Goal: Transaction & Acquisition: Purchase product/service

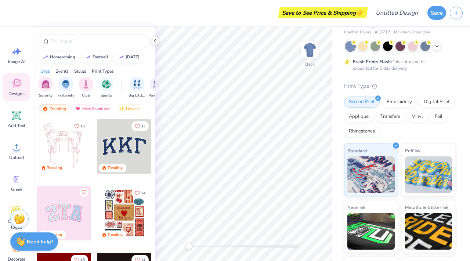
scroll to position [29, 0]
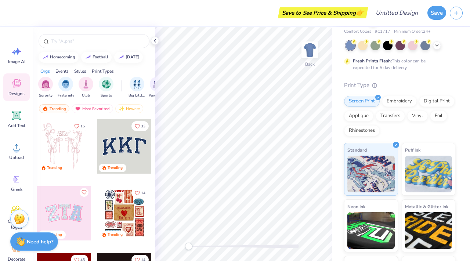
click at [346, 11] on div "Save to See Price & Shipping 👉" at bounding box center [323, 12] width 86 height 11
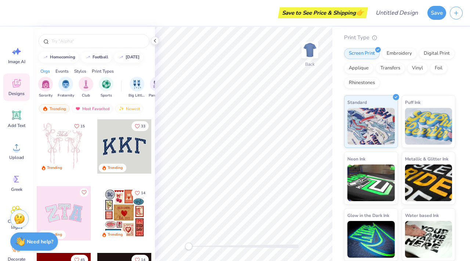
scroll to position [0, 0]
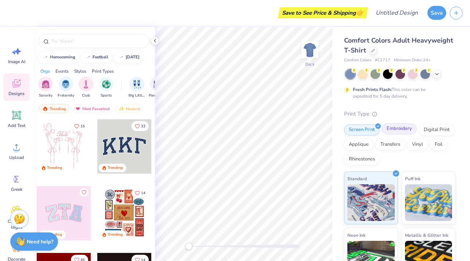
click at [398, 131] on div "Embroidery" at bounding box center [399, 128] width 35 height 11
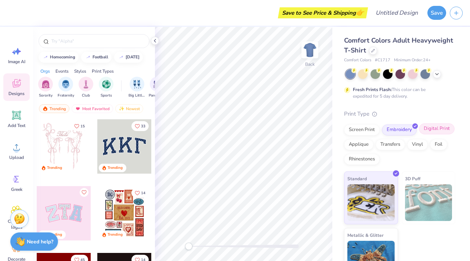
click at [436, 134] on div "Digital Print" at bounding box center [437, 128] width 36 height 11
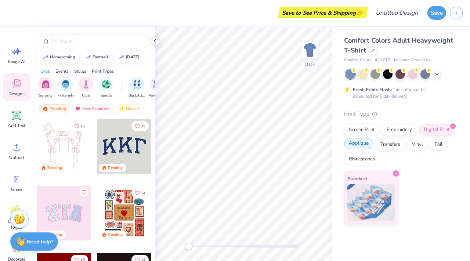
click at [366, 142] on div "Applique" at bounding box center [358, 143] width 29 height 11
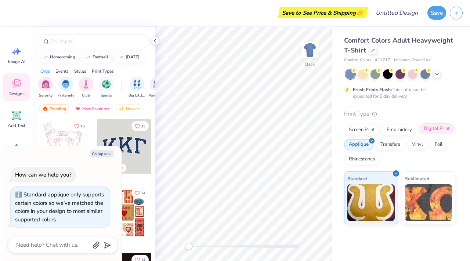
click at [448, 129] on div "Digital Print" at bounding box center [437, 128] width 36 height 11
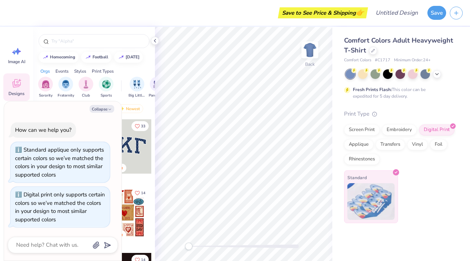
click at [387, 208] on img at bounding box center [370, 201] width 47 height 37
click at [442, 145] on div "Foil" at bounding box center [438, 143] width 17 height 11
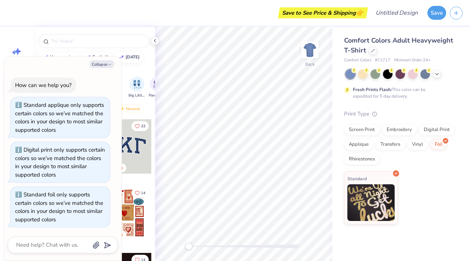
click at [458, 124] on div "Comfort Colors Adult Heavyweight T-Shirt Comfort Colors # C1717 Minimum Order: …" at bounding box center [401, 125] width 138 height 197
click at [429, 128] on div "Digital Print" at bounding box center [437, 128] width 36 height 11
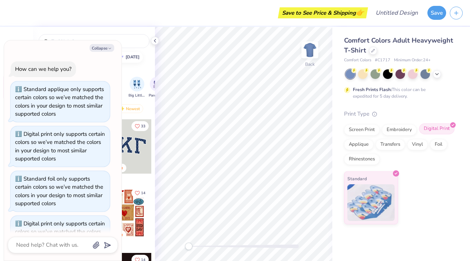
scroll to position [29, 0]
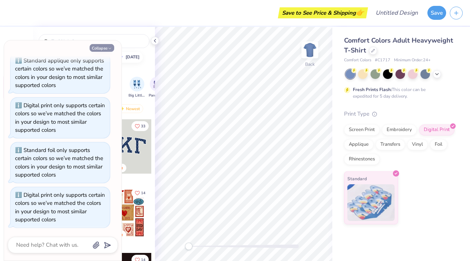
click at [101, 47] on button "Collapse" at bounding box center [102, 48] width 25 height 8
type textarea "x"
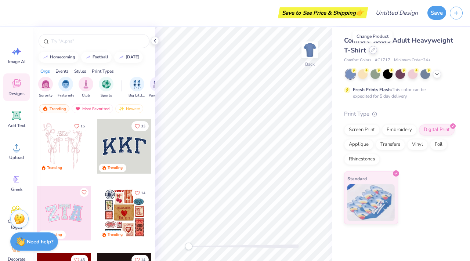
click at [371, 50] on icon at bounding box center [373, 50] width 4 height 4
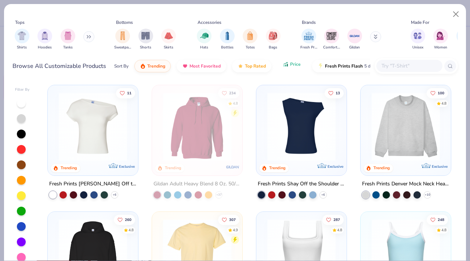
click at [296, 65] on span "Price" at bounding box center [295, 64] width 11 height 6
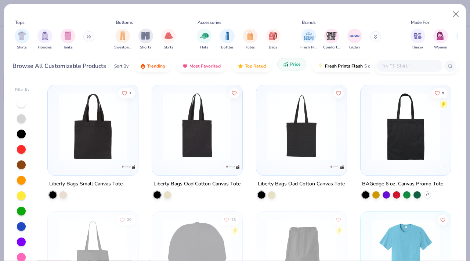
click at [296, 65] on span "Price" at bounding box center [295, 64] width 11 height 6
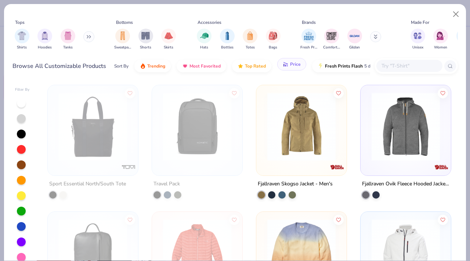
click at [296, 65] on span "Price" at bounding box center [295, 64] width 11 height 6
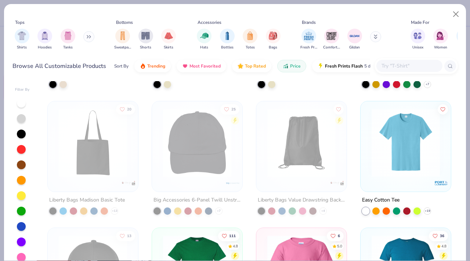
scroll to position [115, 0]
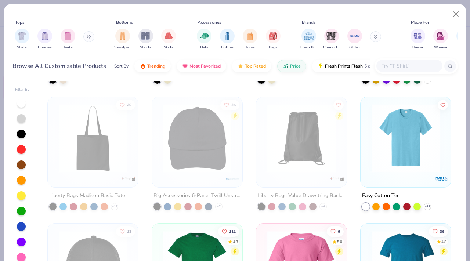
click at [367, 204] on div at bounding box center [365, 206] width 7 height 7
click at [366, 206] on div at bounding box center [365, 206] width 7 height 7
click at [393, 168] on img at bounding box center [406, 138] width 76 height 68
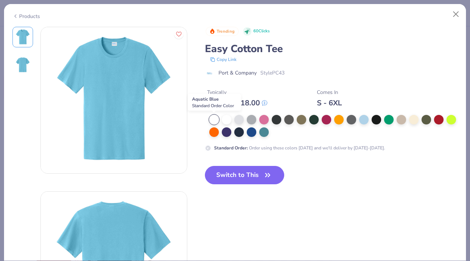
click at [215, 118] on div at bounding box center [214, 120] width 10 height 10
click at [224, 118] on div at bounding box center [227, 119] width 10 height 10
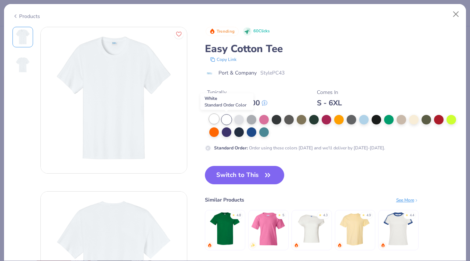
click at [216, 117] on div at bounding box center [214, 119] width 10 height 10
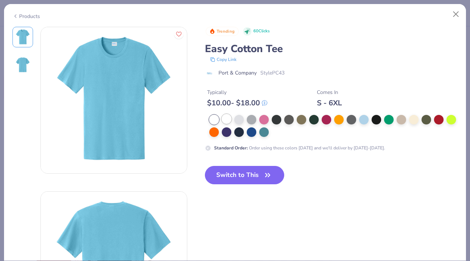
click at [226, 117] on div at bounding box center [227, 119] width 10 height 10
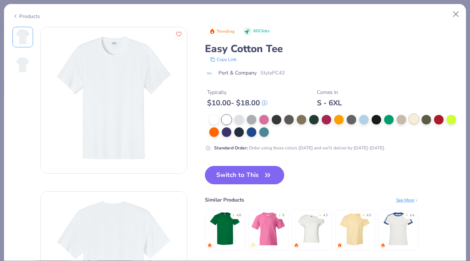
click at [415, 117] on div at bounding box center [414, 119] width 10 height 10
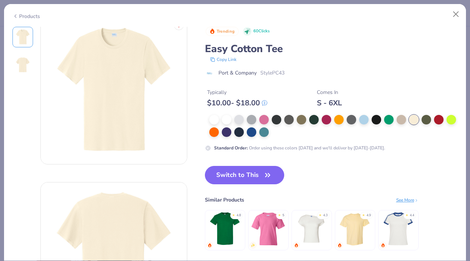
scroll to position [6, 0]
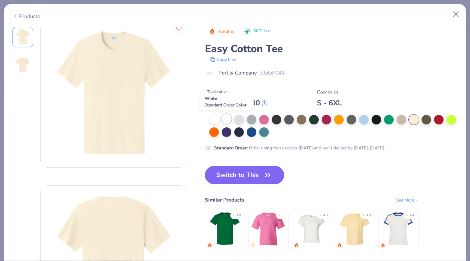
click at [228, 119] on div at bounding box center [227, 119] width 10 height 10
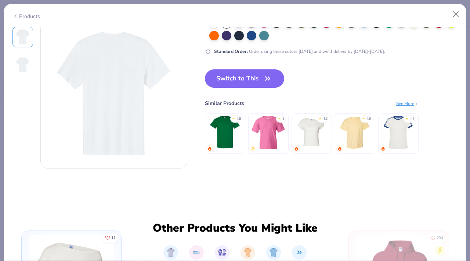
scroll to position [171, 0]
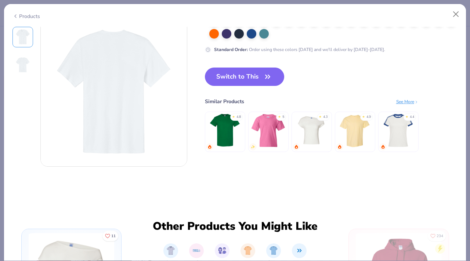
click at [308, 138] on img at bounding box center [311, 130] width 35 height 35
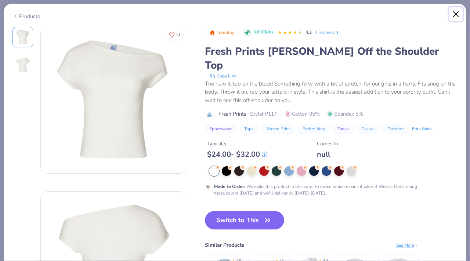
click at [456, 16] on button "Close" at bounding box center [456, 14] width 14 height 14
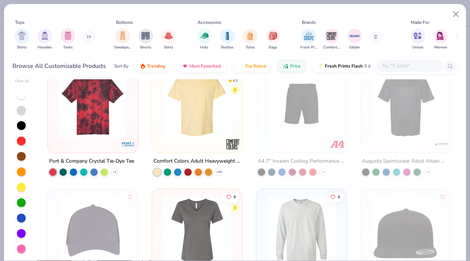
scroll to position [5202, 0]
click at [214, 118] on img at bounding box center [197, 104] width 76 height 68
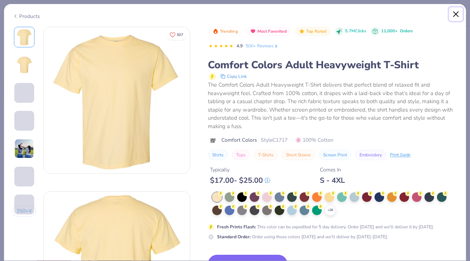
click at [457, 11] on button "Close" at bounding box center [456, 14] width 14 height 14
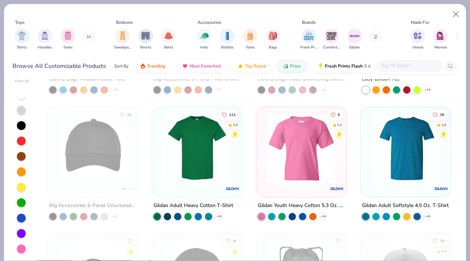
scroll to position [228, 0]
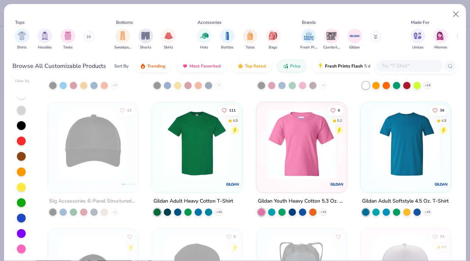
click at [159, 172] on img at bounding box center [122, 143] width 76 height 68
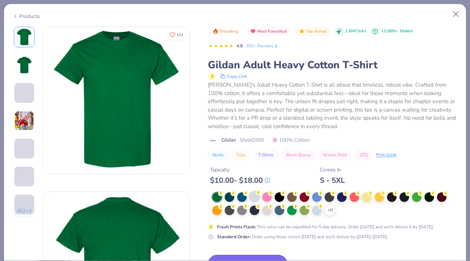
click at [252, 200] on div at bounding box center [255, 197] width 10 height 10
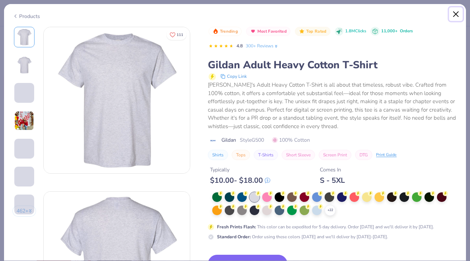
click at [454, 12] on button "Close" at bounding box center [456, 14] width 14 height 14
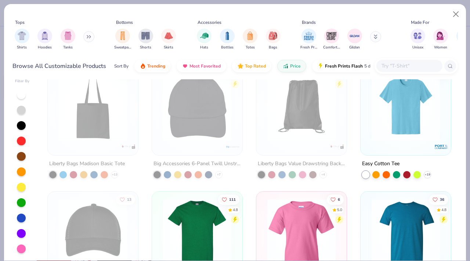
scroll to position [112, 0]
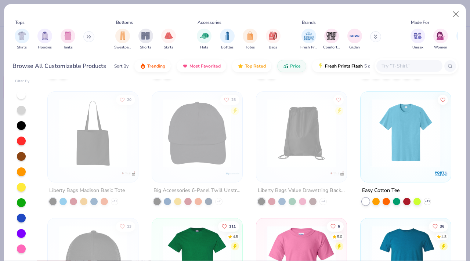
click at [418, 134] on img at bounding box center [406, 133] width 76 height 68
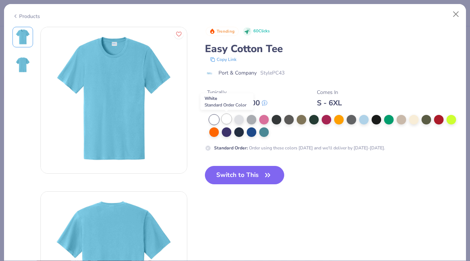
click at [225, 119] on div at bounding box center [227, 119] width 10 height 10
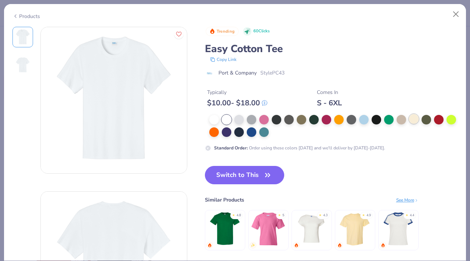
click at [413, 117] on div at bounding box center [414, 119] width 10 height 10
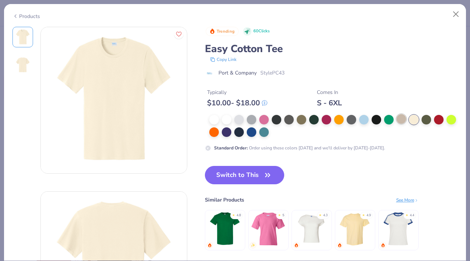
click at [402, 119] on div at bounding box center [401, 119] width 10 height 10
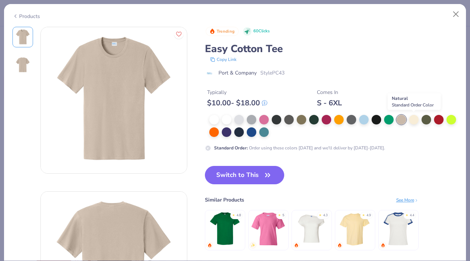
click at [407, 120] on div at bounding box center [333, 126] width 248 height 22
click at [416, 121] on div at bounding box center [414, 119] width 10 height 10
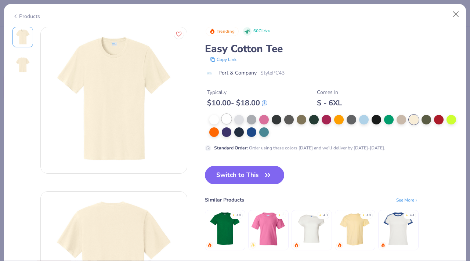
click at [228, 118] on div at bounding box center [227, 119] width 10 height 10
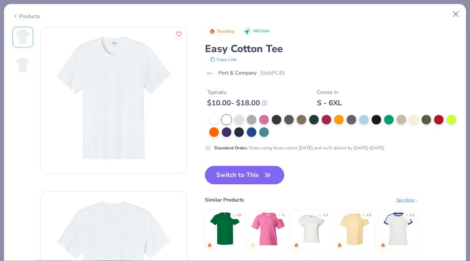
click at [248, 174] on button "Switch to This" at bounding box center [245, 175] width 80 height 18
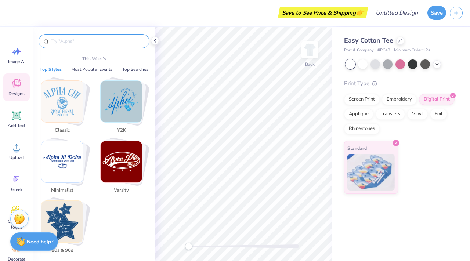
click at [65, 38] on input "text" at bounding box center [98, 40] width 94 height 7
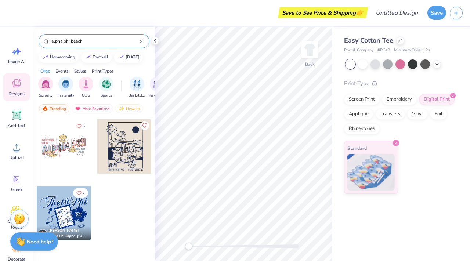
type input "alpha phi beach"
click at [75, 153] on div at bounding box center [9, 146] width 163 height 54
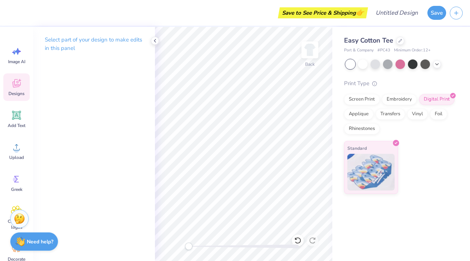
click at [15, 88] on icon at bounding box center [16, 83] width 11 height 11
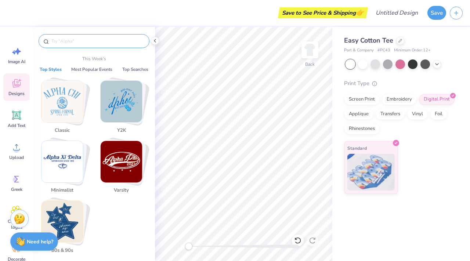
click at [67, 43] on input "text" at bounding box center [98, 40] width 94 height 7
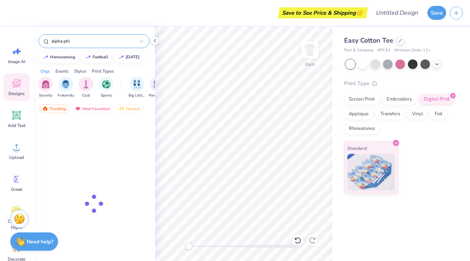
type input "alpha phi"
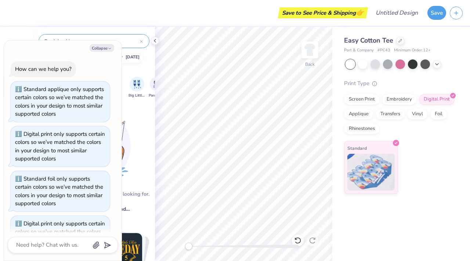
scroll to position [68, 0]
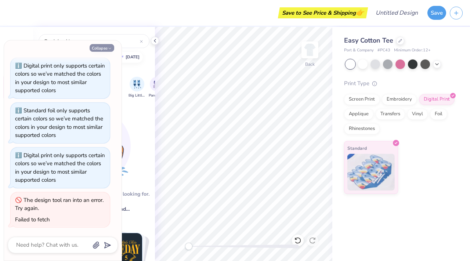
click at [109, 49] on icon "button" at bounding box center [110, 48] width 4 height 4
type textarea "x"
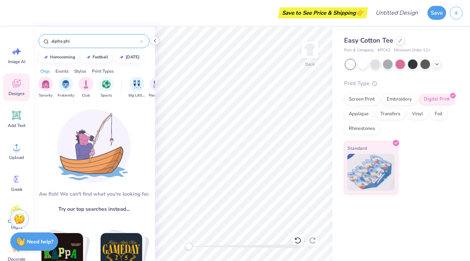
click at [101, 43] on input "alpha phi" at bounding box center [95, 40] width 89 height 7
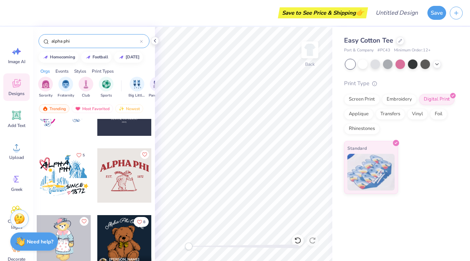
scroll to position [3325, 0]
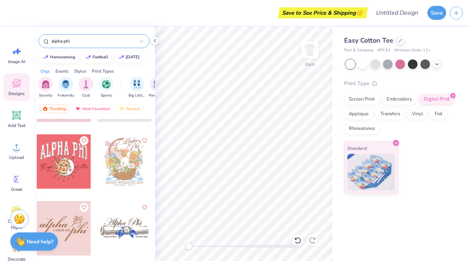
click at [141, 40] on icon at bounding box center [141, 41] width 3 height 3
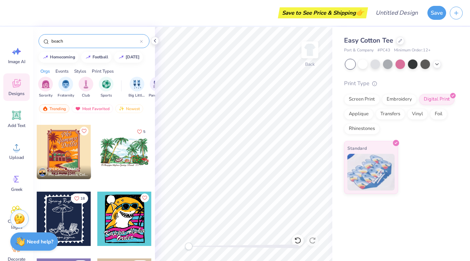
scroll to position [51, 0]
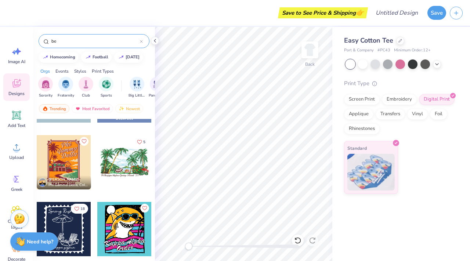
type input "b"
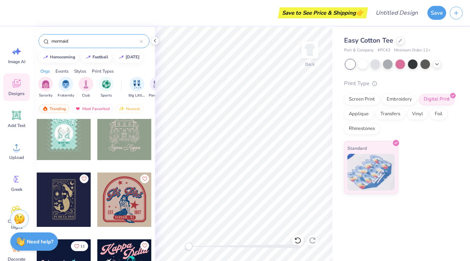
scroll to position [231, 0]
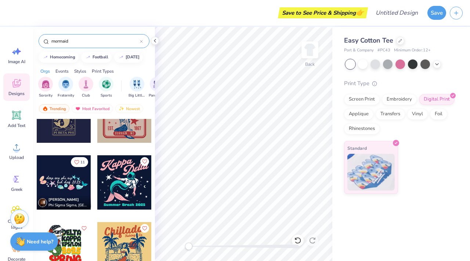
type input "mermaid"
click at [79, 190] on div at bounding box center [64, 182] width 54 height 54
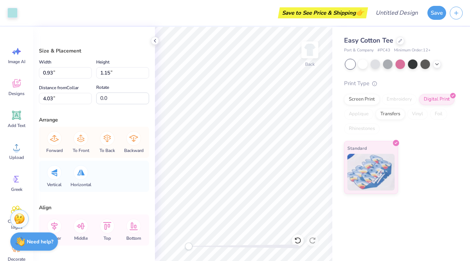
type input "1.33"
type input "1.18"
type input "0.73"
type input "0.76"
type input "4.64"
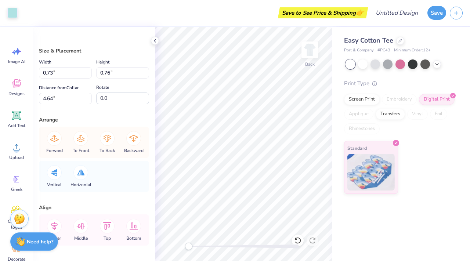
type input "0.93"
type input "1.15"
type input "4.03"
type input "1.01"
type input "0.92"
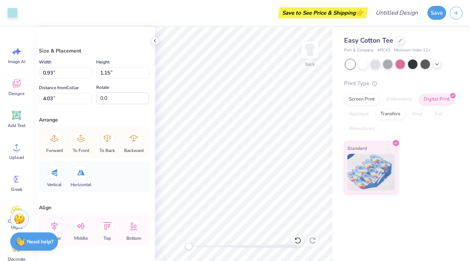
type input "4.58"
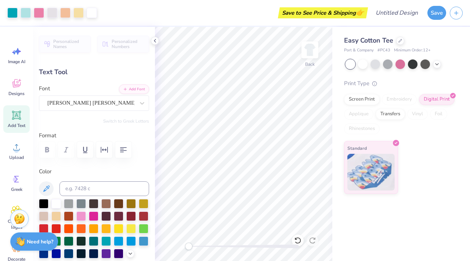
type input "5.89"
type input "1.09"
type input "5.27"
click at [91, 101] on div "[PERSON_NAME] [PERSON_NAME]" at bounding box center [91, 102] width 89 height 11
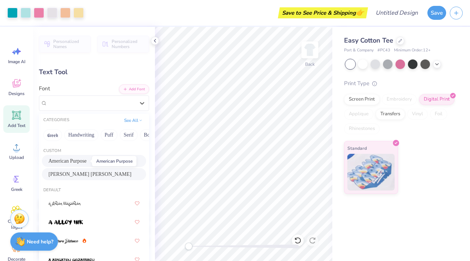
click at [84, 163] on span "American Purpose" at bounding box center [67, 161] width 38 height 8
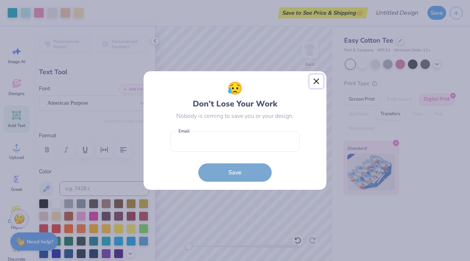
click at [317, 79] on button "Close" at bounding box center [316, 82] width 14 height 14
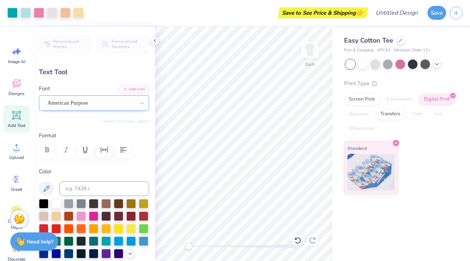
click at [81, 103] on div "American Purpose" at bounding box center [91, 102] width 89 height 11
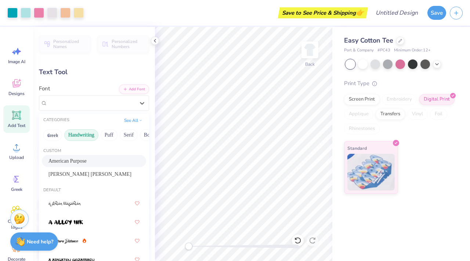
click at [85, 136] on button "Handwriting" at bounding box center [81, 135] width 34 height 12
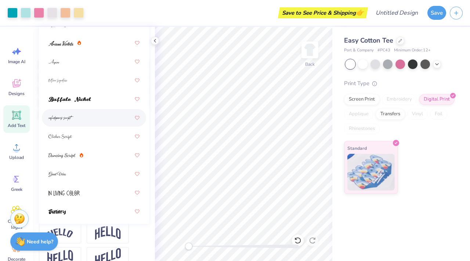
scroll to position [0, 0]
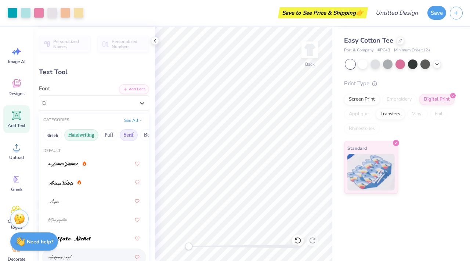
click at [121, 137] on button "Serif" at bounding box center [129, 135] width 18 height 12
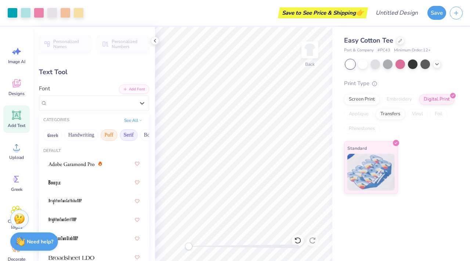
click at [107, 134] on button "Puff" at bounding box center [109, 135] width 17 height 12
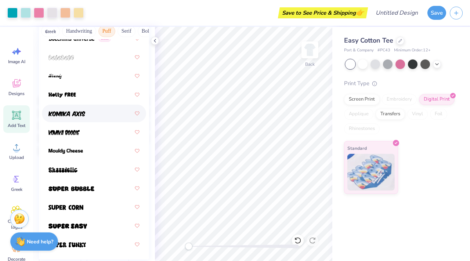
scroll to position [108, 0]
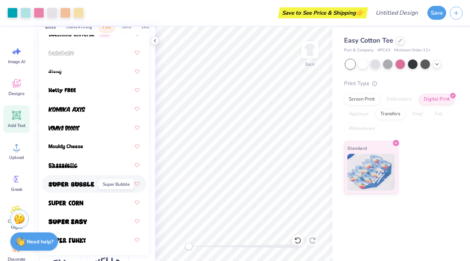
click at [90, 187] on span at bounding box center [71, 184] width 46 height 8
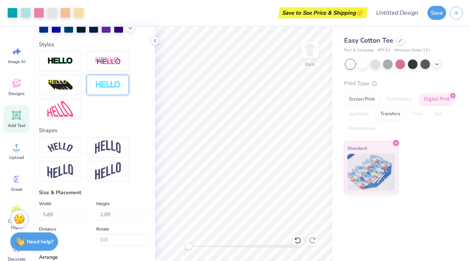
scroll to position [228, 0]
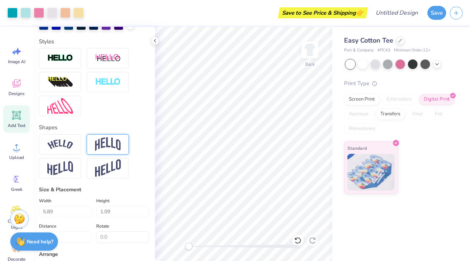
click at [106, 143] on img at bounding box center [108, 144] width 26 height 14
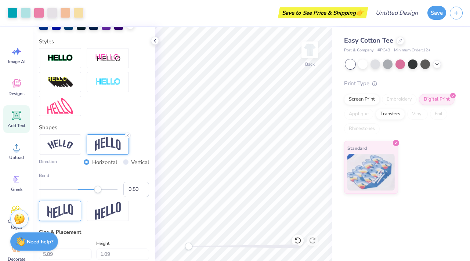
click at [74, 215] on div at bounding box center [60, 211] width 42 height 20
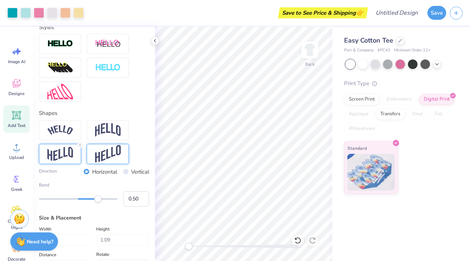
scroll to position [264, 0]
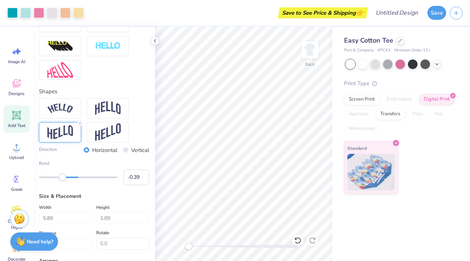
type input "-0.40"
drag, startPoint x: 100, startPoint y: 177, endPoint x: 62, endPoint y: 179, distance: 37.5
click at [62, 179] on div "Accessibility label" at bounding box center [62, 177] width 7 height 7
type input "-0.28"
click at [67, 177] on div "Accessibility label" at bounding box center [66, 177] width 7 height 7
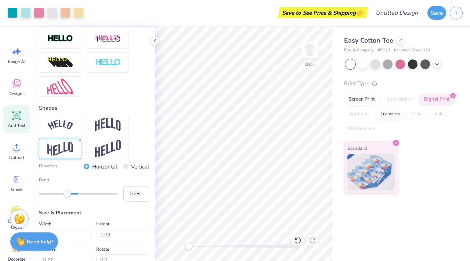
scroll to position [0, 0]
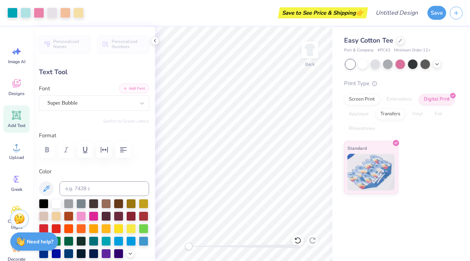
click at [136, 87] on button "Add Font" at bounding box center [134, 89] width 30 height 10
click at [22, 113] on icon at bounding box center [16, 115] width 11 height 11
type input "6.50"
type input "1.88"
type input "11.31"
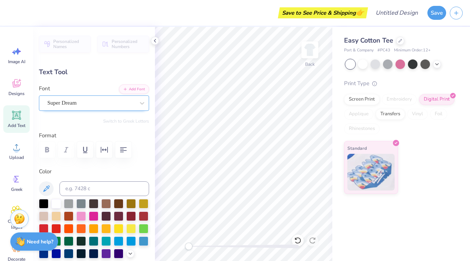
scroll to position [0, 1]
type textarea "Alpha Phi"
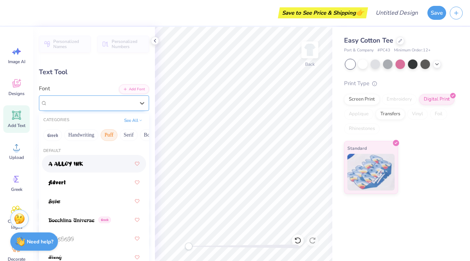
click at [115, 106] on div "Super Dream" at bounding box center [91, 102] width 89 height 11
click at [87, 131] on button "Handwriting" at bounding box center [81, 135] width 34 height 12
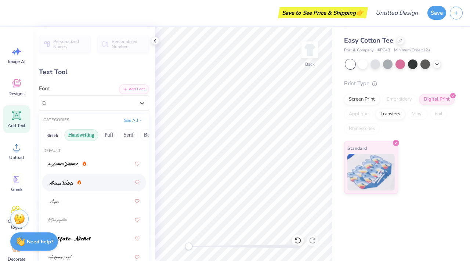
click at [82, 181] on div at bounding box center [93, 182] width 91 height 13
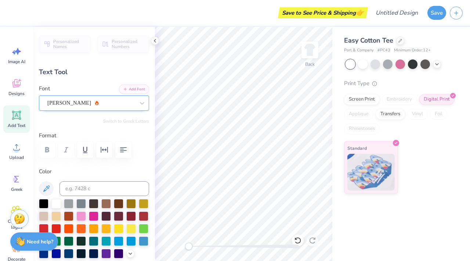
click at [89, 105] on div "[PERSON_NAME]" at bounding box center [91, 102] width 89 height 11
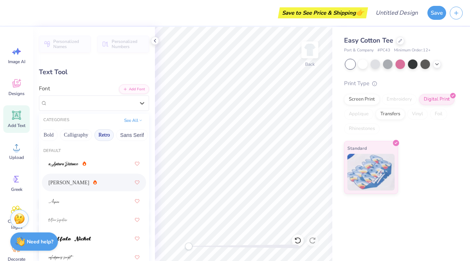
scroll to position [0, 107]
click at [62, 136] on button "Calligraphy" at bounding box center [69, 135] width 32 height 12
click at [93, 184] on div at bounding box center [93, 182] width 91 height 13
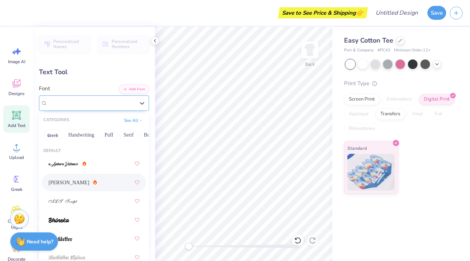
click at [133, 99] on div "[PERSON_NAME]" at bounding box center [91, 102] width 89 height 11
click at [80, 132] on button "Fantasy" at bounding box center [89, 135] width 24 height 12
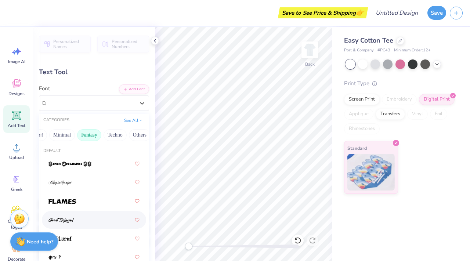
click at [85, 221] on div at bounding box center [93, 219] width 91 height 13
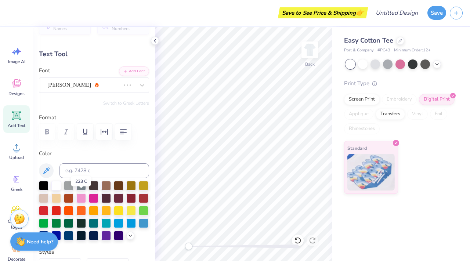
scroll to position [20, 0]
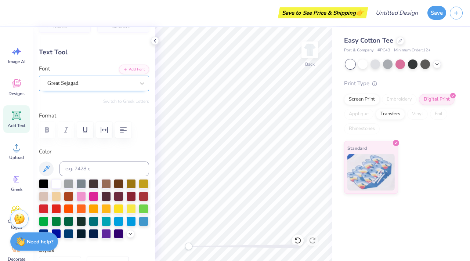
click at [91, 86] on div "Great Sejagad" at bounding box center [91, 82] width 89 height 11
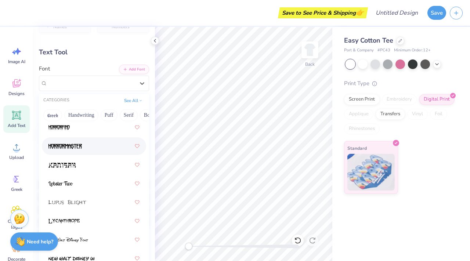
scroll to position [155, 0]
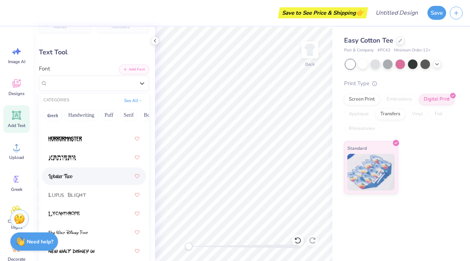
click at [79, 181] on div at bounding box center [93, 176] width 91 height 13
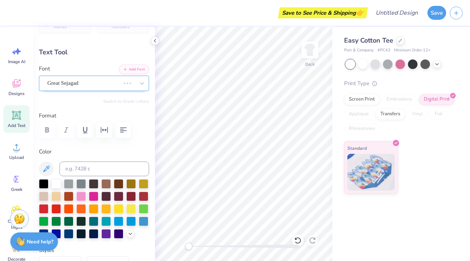
click at [105, 83] on div "Great Sejagad" at bounding box center [84, 82] width 74 height 11
click at [106, 85] on div "Lobster Two" at bounding box center [91, 82] width 89 height 11
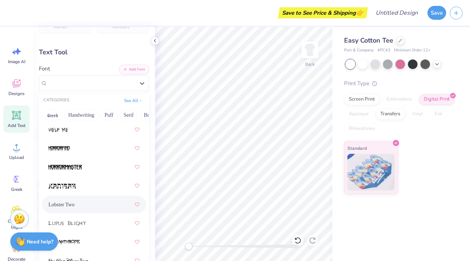
scroll to position [128, 0]
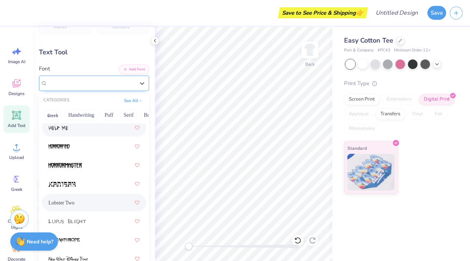
click at [124, 81] on div "Lobster Two" at bounding box center [90, 83] width 87 height 8
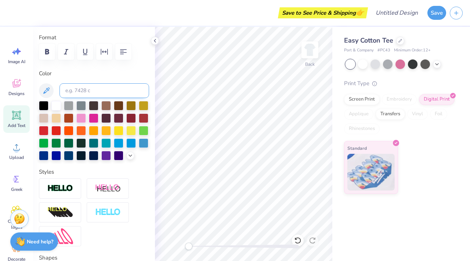
scroll to position [97, 0]
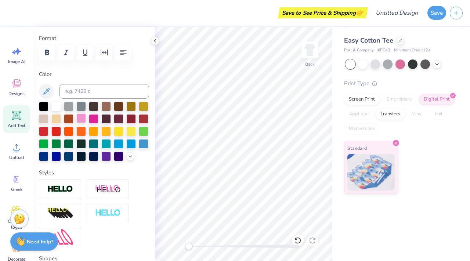
click at [81, 117] on div at bounding box center [81, 118] width 10 height 10
click at [117, 141] on div at bounding box center [119, 143] width 10 height 10
click at [127, 141] on div at bounding box center [131, 143] width 10 height 10
click at [103, 141] on div at bounding box center [106, 143] width 10 height 10
click at [108, 142] on div at bounding box center [106, 143] width 10 height 10
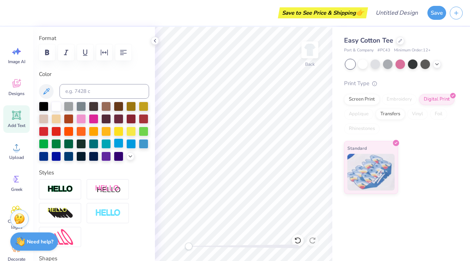
click at [119, 143] on div at bounding box center [119, 143] width 10 height 10
click at [103, 142] on div at bounding box center [106, 143] width 10 height 10
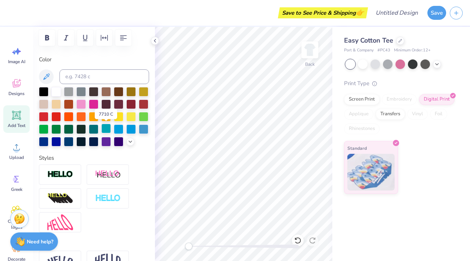
scroll to position [112, 0]
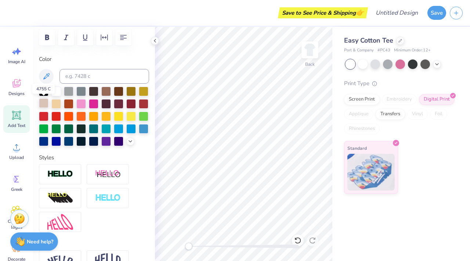
click at [47, 105] on div at bounding box center [44, 103] width 10 height 10
click at [65, 105] on div at bounding box center [69, 103] width 10 height 10
click at [44, 105] on div at bounding box center [44, 103] width 10 height 10
click at [128, 131] on div at bounding box center [131, 128] width 10 height 10
click at [119, 131] on div at bounding box center [119, 128] width 10 height 10
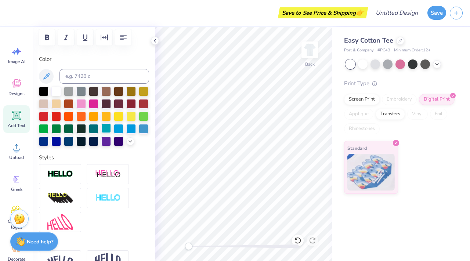
click at [109, 131] on div at bounding box center [106, 128] width 10 height 10
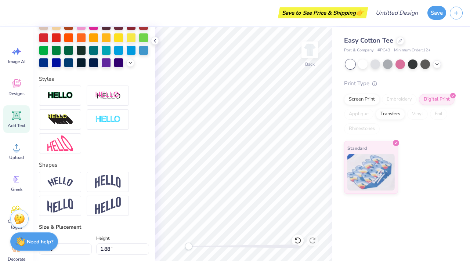
scroll to position [192, 0]
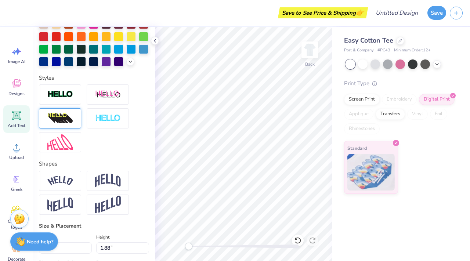
click at [63, 119] on img at bounding box center [60, 119] width 26 height 12
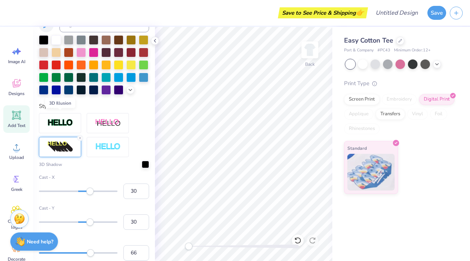
scroll to position [220, 0]
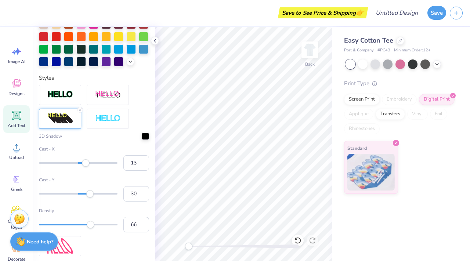
type input "12"
drag, startPoint x: 90, startPoint y: 161, endPoint x: 83, endPoint y: 161, distance: 7.0
click at [83, 161] on div "Accessibility label" at bounding box center [82, 162] width 7 height 7
type input "7"
click at [81, 163] on div "Accessibility label" at bounding box center [80, 162] width 7 height 7
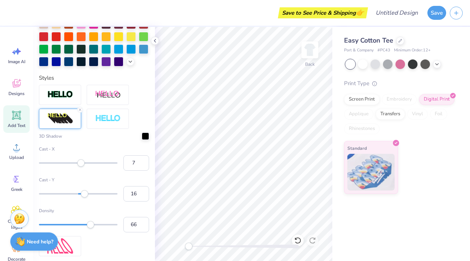
type input "15"
drag, startPoint x: 89, startPoint y: 193, endPoint x: 84, endPoint y: 193, distance: 5.1
click at [84, 193] on div "Accessibility label" at bounding box center [84, 193] width 7 height 7
type input "10"
click at [82, 194] on div "Accessibility label" at bounding box center [82, 193] width 7 height 7
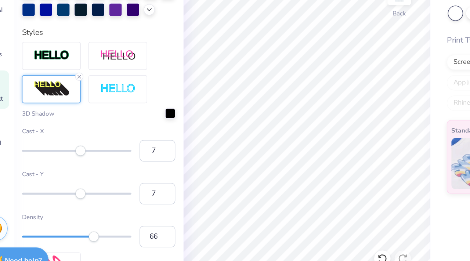
type input "6"
click at [80, 194] on div "Accessibility label" at bounding box center [80, 193] width 7 height 7
type input "7"
click at [81, 194] on div "Accessibility label" at bounding box center [80, 193] width 7 height 7
type input "3"
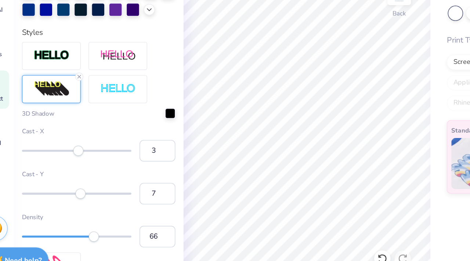
click at [79, 163] on div "Accessibility label" at bounding box center [79, 162] width 7 height 7
type input "38"
drag, startPoint x: 92, startPoint y: 224, endPoint x: 68, endPoint y: 224, distance: 23.5
click at [73, 224] on div "Accessibility label" at bounding box center [76, 224] width 7 height 7
type input "56"
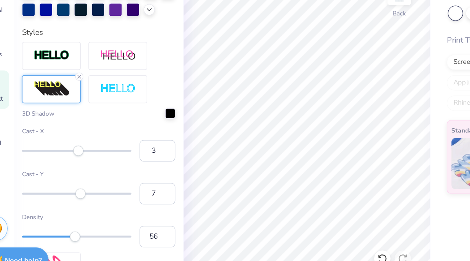
drag, startPoint x: 68, startPoint y: 225, endPoint x: 83, endPoint y: 225, distance: 14.3
click at [81, 225] on div "Accessibility label" at bounding box center [76, 224] width 7 height 7
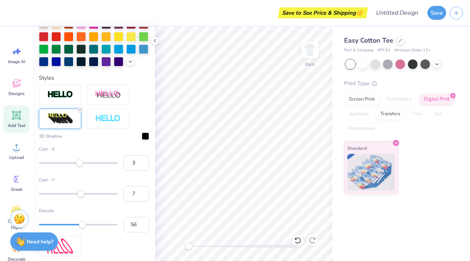
click at [80, 109] on line at bounding box center [80, 110] width 2 height 2
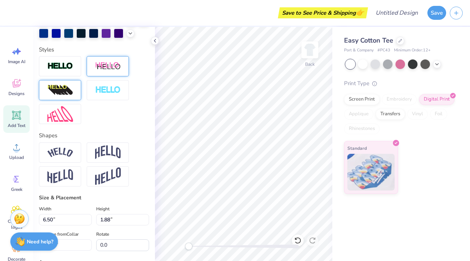
scroll to position [192, 0]
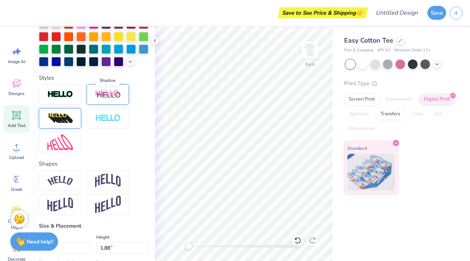
click at [99, 96] on img at bounding box center [108, 94] width 26 height 9
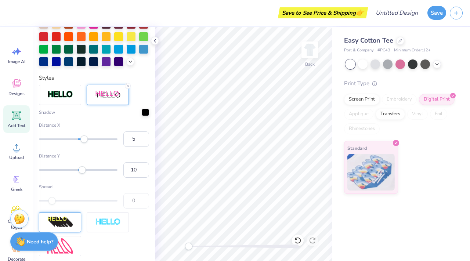
type input "6"
drag, startPoint x: 86, startPoint y: 138, endPoint x: 80, endPoint y: 138, distance: 5.2
click at [80, 138] on div "Accessibility label" at bounding box center [80, 138] width 7 height 7
type input "0"
click at [78, 138] on div "Accessibility label" at bounding box center [78, 138] width 7 height 7
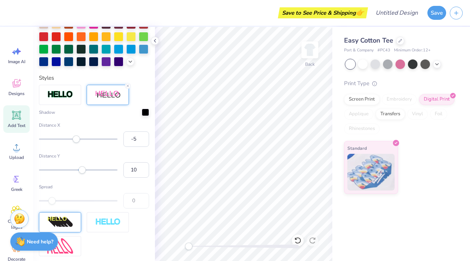
type input "-4"
click at [77, 139] on div "Accessibility label" at bounding box center [76, 138] width 7 height 7
type input "1"
click at [79, 139] on div "Accessibility label" at bounding box center [78, 138] width 7 height 7
type input "6"
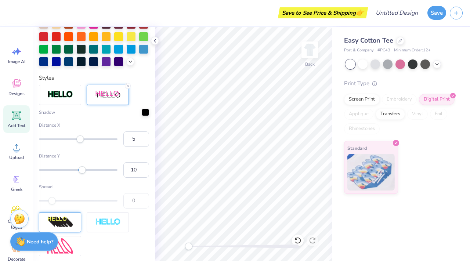
click at [80, 140] on div "Accessibility label" at bounding box center [79, 138] width 7 height 7
type input "0"
click at [78, 140] on div "Accessibility label" at bounding box center [78, 138] width 7 height 7
type input "21"
click at [86, 171] on div "Accessibility label" at bounding box center [83, 169] width 7 height 7
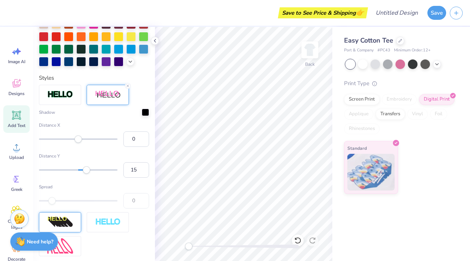
type input "14"
click at [84, 171] on div "Accessibility label" at bounding box center [83, 169] width 7 height 7
type input "10"
click at [82, 171] on div "Accessibility label" at bounding box center [82, 169] width 7 height 7
type input "4"
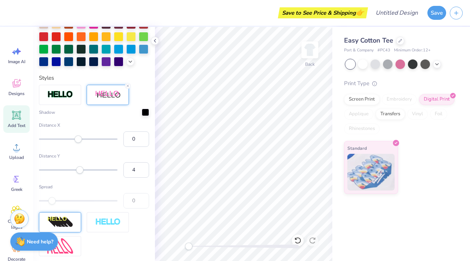
click at [80, 171] on div "Accessibility label" at bounding box center [79, 169] width 7 height 7
type input "10"
click at [82, 169] on div "Accessibility label" at bounding box center [82, 169] width 7 height 7
click at [83, 169] on div "Accessibility label" at bounding box center [82, 169] width 7 height 7
type input "5"
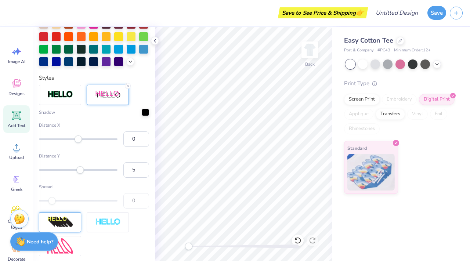
click at [80, 169] on div "Accessibility label" at bounding box center [79, 169] width 7 height 7
click at [55, 199] on div "Accessibility label" at bounding box center [51, 200] width 7 height 7
click at [51, 200] on div "Accessibility label" at bounding box center [51, 200] width 7 height 7
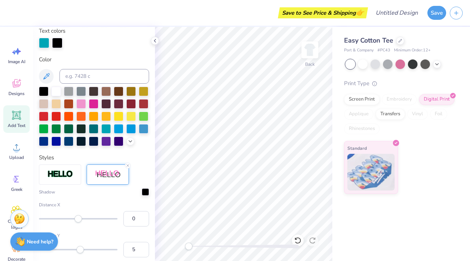
scroll to position [139, 0]
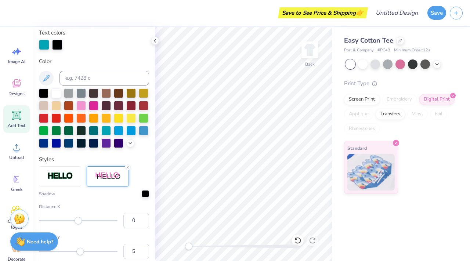
click at [56, 46] on div at bounding box center [57, 45] width 10 height 10
click at [74, 105] on div at bounding box center [94, 117] width 110 height 59
click at [80, 105] on div at bounding box center [81, 105] width 10 height 10
click at [59, 42] on div at bounding box center [57, 45] width 10 height 10
click at [58, 48] on div at bounding box center [57, 45] width 10 height 10
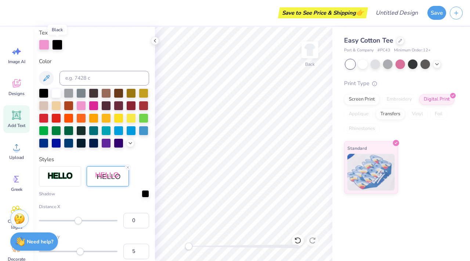
click at [56, 47] on div at bounding box center [57, 45] width 10 height 10
drag, startPoint x: 57, startPoint y: 45, endPoint x: 65, endPoint y: 65, distance: 22.0
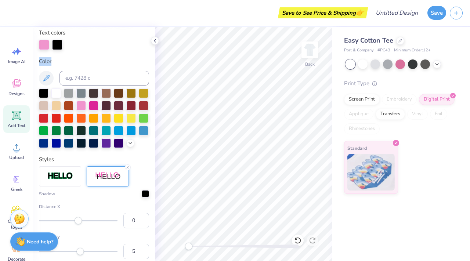
click at [65, 66] on div "Personalized Names Personalized Numbers Text Tool Add Font Font Lobster Two Swi…" at bounding box center [94, 144] width 122 height 234
drag, startPoint x: 81, startPoint y: 107, endPoint x: 53, endPoint y: 43, distance: 69.8
click at [53, 43] on div "Personalized Names Personalized Numbers Text Tool Add Font Font Lobster Two Swi…" at bounding box center [94, 144] width 122 height 234
click at [119, 127] on div at bounding box center [119, 130] width 10 height 10
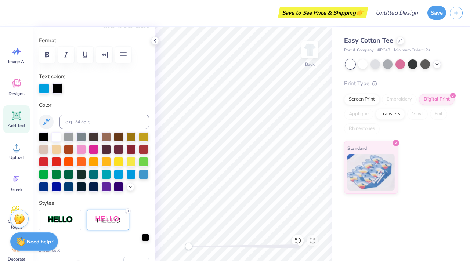
scroll to position [89, 0]
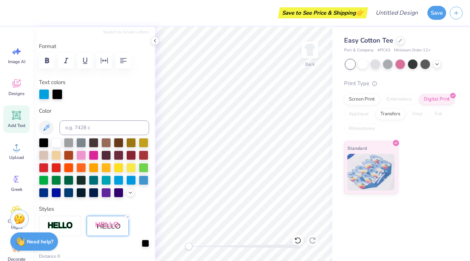
click at [58, 97] on div at bounding box center [57, 94] width 10 height 10
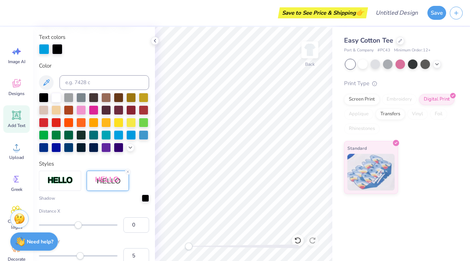
scroll to position [143, 0]
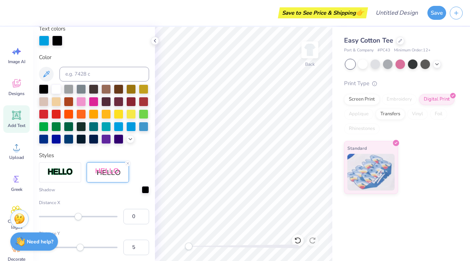
click at [108, 171] on img at bounding box center [108, 172] width 26 height 9
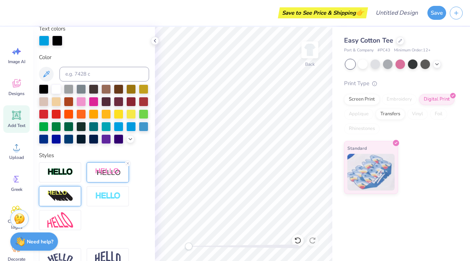
click at [110, 172] on img at bounding box center [108, 172] width 26 height 9
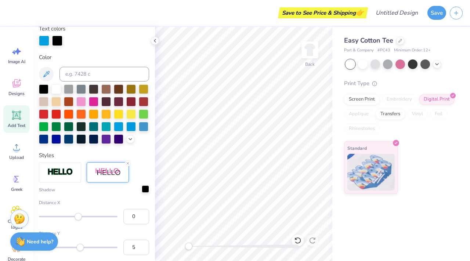
click at [144, 190] on div at bounding box center [145, 188] width 7 height 7
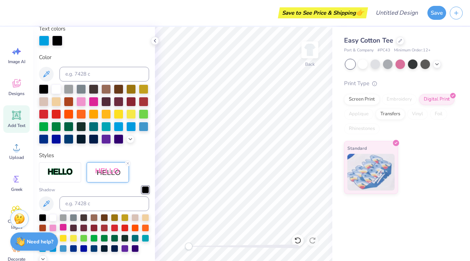
click at [63, 227] on div at bounding box center [62, 227] width 7 height 7
click at [84, 227] on div at bounding box center [83, 227] width 7 height 7
click at [139, 238] on div at bounding box center [134, 237] width 7 height 7
click at [53, 224] on div at bounding box center [52, 227] width 7 height 7
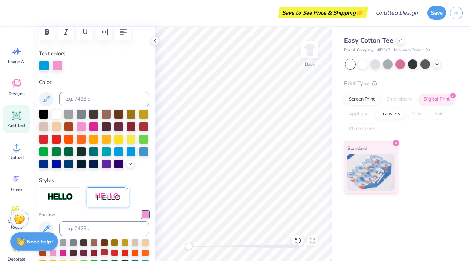
scroll to position [112, 0]
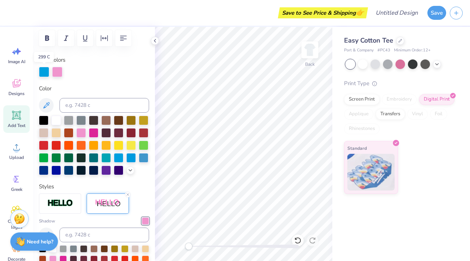
click at [43, 72] on div at bounding box center [44, 72] width 10 height 10
click at [109, 156] on div at bounding box center [106, 157] width 10 height 10
click at [132, 171] on icon at bounding box center [130, 170] width 6 height 6
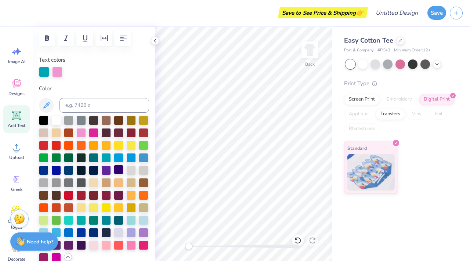
scroll to position [128, 0]
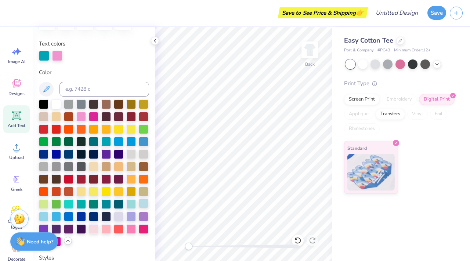
click at [141, 206] on div at bounding box center [144, 204] width 10 height 10
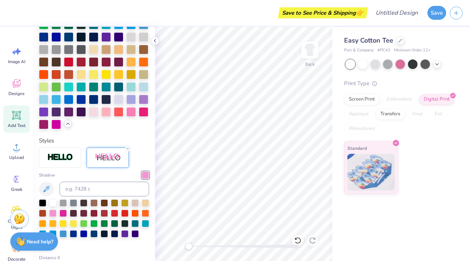
scroll to position [247, 0]
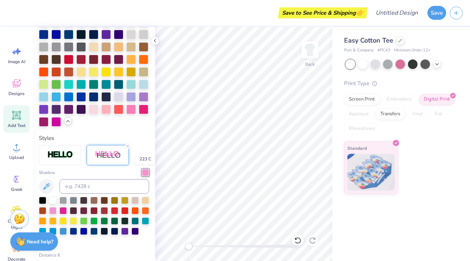
click at [146, 169] on div at bounding box center [145, 172] width 7 height 7
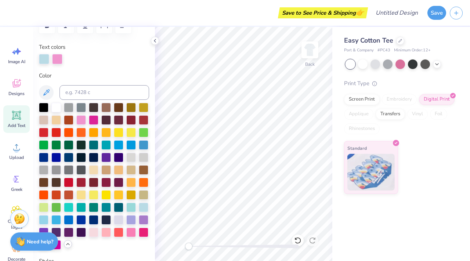
scroll to position [127, 0]
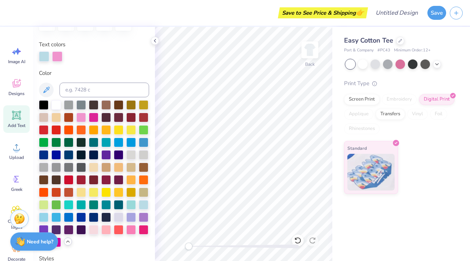
click at [45, 59] on div at bounding box center [44, 56] width 10 height 10
click at [116, 219] on div at bounding box center [119, 217] width 10 height 10
click at [132, 205] on div at bounding box center [131, 204] width 10 height 10
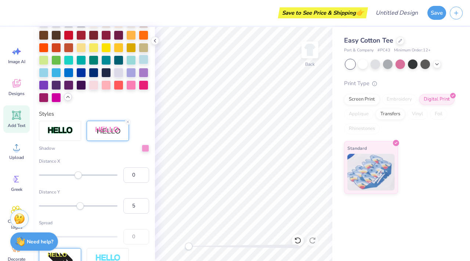
scroll to position [274, 0]
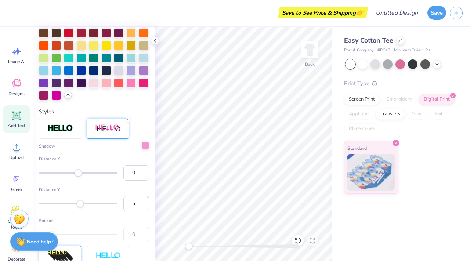
click at [144, 146] on div at bounding box center [145, 145] width 7 height 7
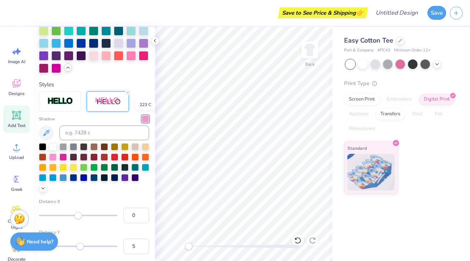
scroll to position [302, 0]
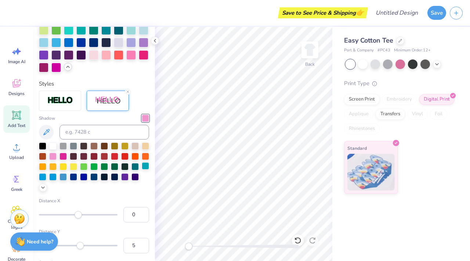
click at [144, 166] on div at bounding box center [145, 165] width 7 height 7
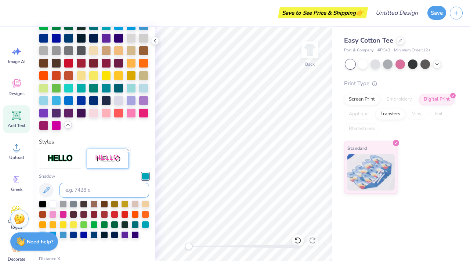
scroll to position [247, 0]
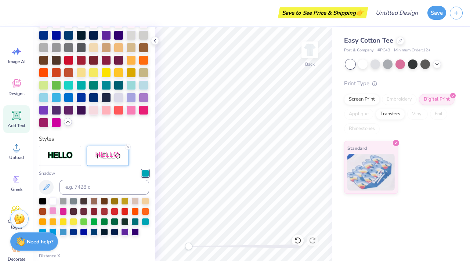
click at [51, 211] on div at bounding box center [52, 210] width 7 height 7
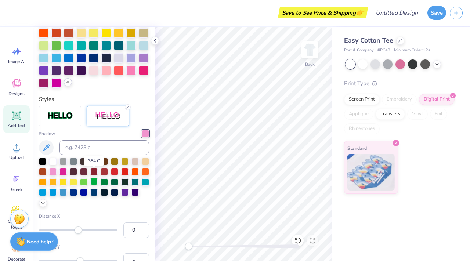
scroll to position [293, 0]
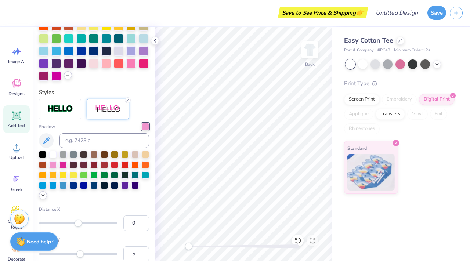
click at [41, 196] on icon at bounding box center [43, 195] width 6 height 6
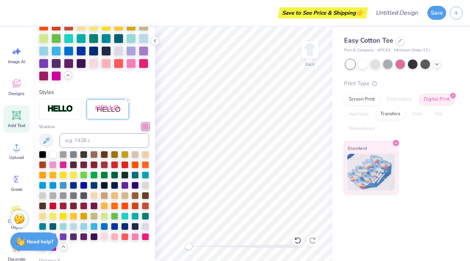
click at [108, 234] on div at bounding box center [104, 235] width 7 height 7
click at [114, 236] on div at bounding box center [114, 235] width 7 height 7
click at [136, 236] on div at bounding box center [134, 235] width 7 height 7
click at [125, 236] on div at bounding box center [124, 235] width 7 height 7
click at [134, 236] on div at bounding box center [134, 235] width 7 height 7
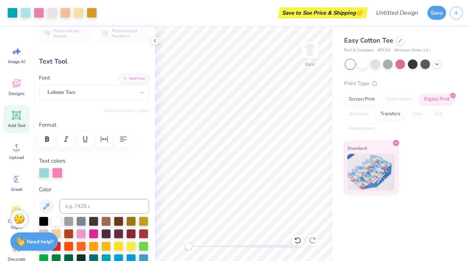
scroll to position [0, 0]
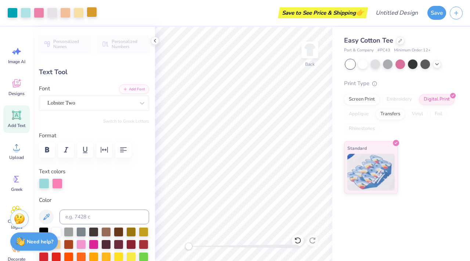
click at [90, 11] on div at bounding box center [92, 12] width 10 height 10
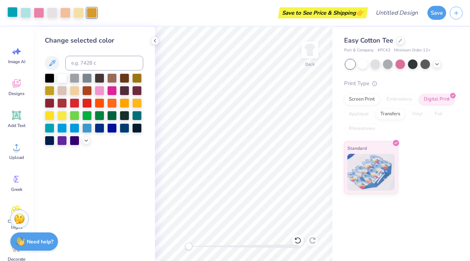
click at [18, 13] on div at bounding box center [12, 12] width 10 height 10
click at [156, 41] on icon at bounding box center [155, 41] width 6 height 6
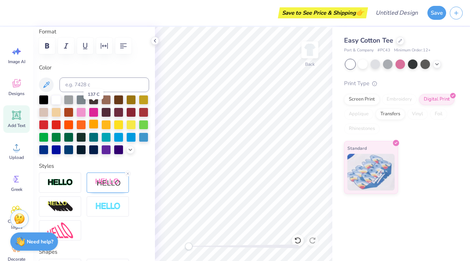
scroll to position [93, 0]
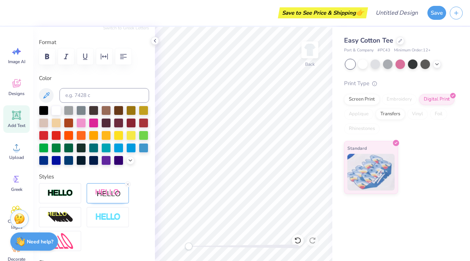
click at [132, 164] on div at bounding box center [94, 135] width 110 height 59
click at [110, 157] on div at bounding box center [106, 160] width 10 height 10
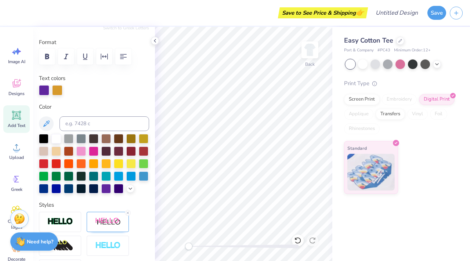
click at [98, 133] on div "Color" at bounding box center [94, 148] width 110 height 91
click at [132, 188] on icon at bounding box center [130, 188] width 6 height 6
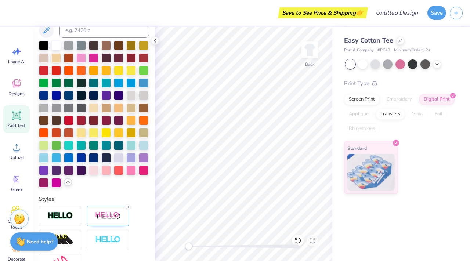
scroll to position [190, 0]
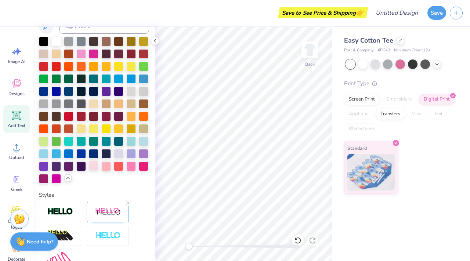
click at [95, 167] on div at bounding box center [94, 166] width 10 height 10
click at [102, 167] on div at bounding box center [106, 166] width 10 height 10
click at [131, 142] on div at bounding box center [131, 141] width 10 height 10
click at [84, 141] on div at bounding box center [81, 141] width 10 height 10
click at [90, 141] on div at bounding box center [94, 141] width 10 height 10
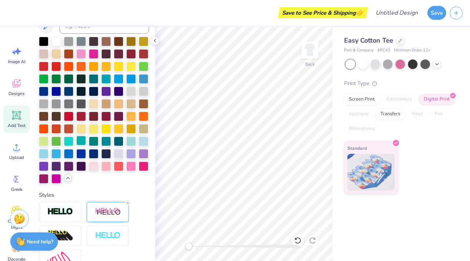
click at [77, 141] on div at bounding box center [81, 141] width 10 height 10
click at [120, 142] on div at bounding box center [119, 141] width 10 height 10
click at [132, 142] on div at bounding box center [131, 141] width 10 height 10
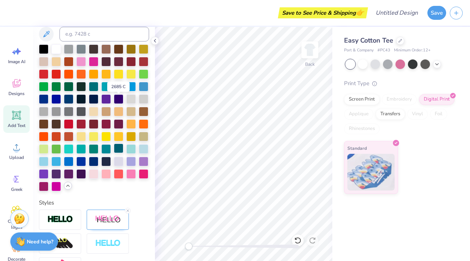
scroll to position [180, 0]
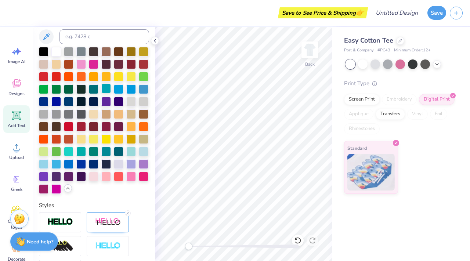
click at [109, 89] on div at bounding box center [106, 89] width 10 height 10
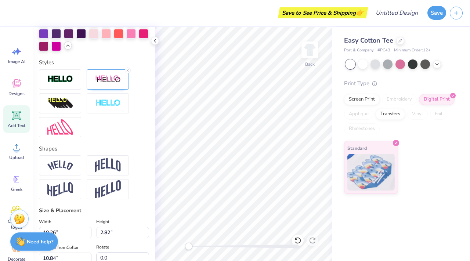
scroll to position [335, 0]
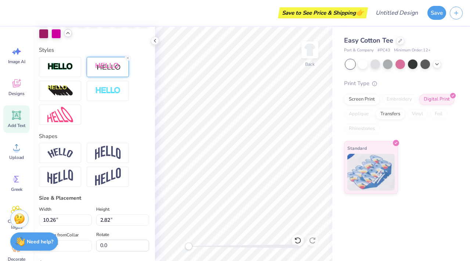
click at [111, 60] on div at bounding box center [108, 67] width 42 height 20
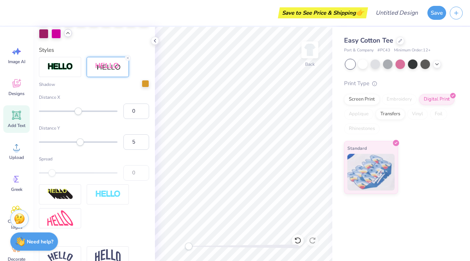
click at [147, 83] on div at bounding box center [145, 83] width 7 height 7
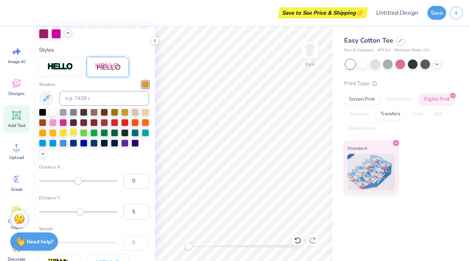
click at [52, 123] on div at bounding box center [52, 122] width 7 height 7
click at [47, 157] on div at bounding box center [94, 133] width 110 height 49
click at [42, 154] on icon at bounding box center [43, 153] width 6 height 6
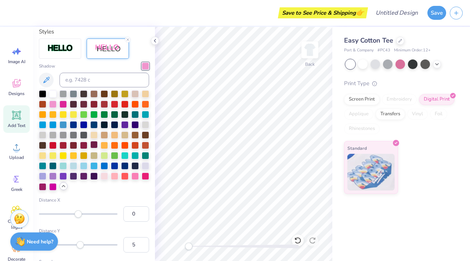
scroll to position [355, 0]
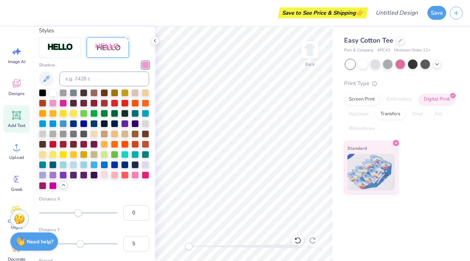
click at [107, 175] on div at bounding box center [104, 174] width 7 height 7
click at [118, 174] on div at bounding box center [114, 174] width 7 height 7
click at [134, 176] on div at bounding box center [134, 174] width 7 height 7
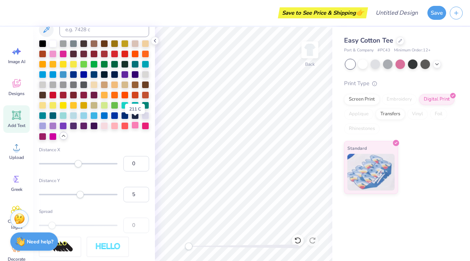
scroll to position [410, 0]
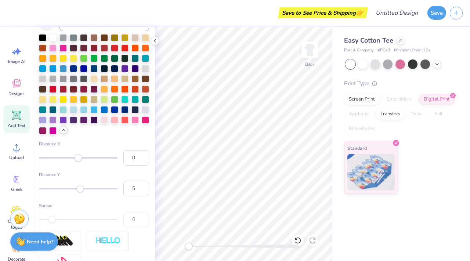
type input "2"
click at [78, 158] on div "Accessibility label" at bounding box center [78, 157] width 7 height 7
type input "2"
click at [79, 158] on div "Accessibility label" at bounding box center [78, 157] width 7 height 7
type input "-1"
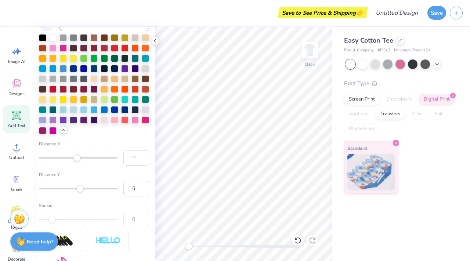
click at [78, 158] on div "Accessibility label" at bounding box center [76, 157] width 7 height 7
type input "6"
click at [80, 190] on div "Accessibility label" at bounding box center [80, 188] width 7 height 7
type input "3"
click at [79, 190] on div "Accessibility label" at bounding box center [79, 188] width 7 height 7
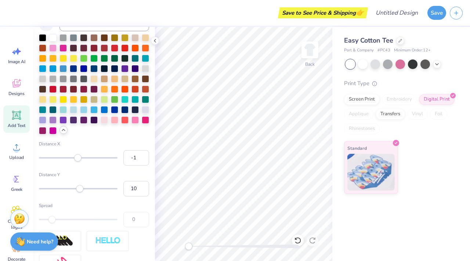
type input "11"
click at [83, 190] on div "Accessibility label" at bounding box center [79, 188] width 7 height 7
type input "6"
click at [80, 190] on div "Accessibility label" at bounding box center [80, 188] width 7 height 7
type input "5"
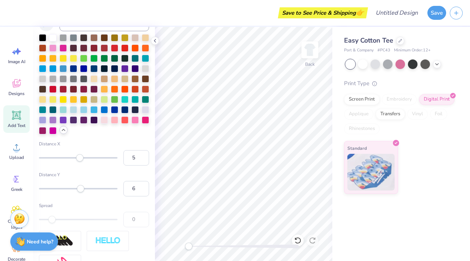
click at [80, 159] on div "Accessibility label" at bounding box center [79, 157] width 7 height 7
type input "1"
click at [79, 159] on div "Accessibility label" at bounding box center [78, 157] width 7 height 7
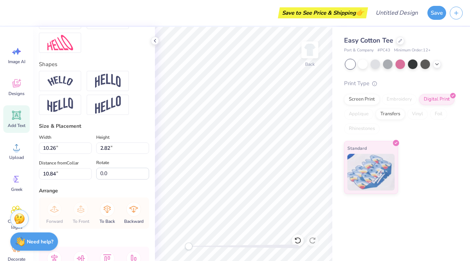
scroll to position [631, 0]
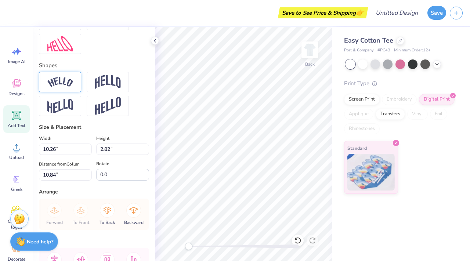
click at [61, 85] on img at bounding box center [60, 82] width 26 height 10
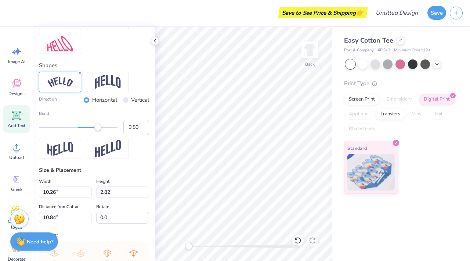
click at [58, 163] on div "Personalized Names Personalized Numbers Text Tool Add Font Font Lobster Two Swi…" at bounding box center [94, 144] width 122 height 234
click at [55, 148] on img at bounding box center [60, 149] width 26 height 14
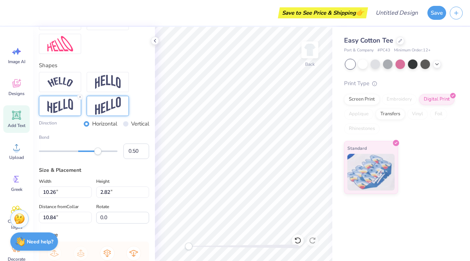
click at [109, 102] on img at bounding box center [108, 106] width 26 height 18
click at [110, 84] on img at bounding box center [108, 82] width 26 height 14
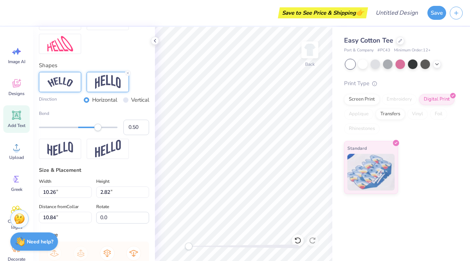
click at [66, 91] on div at bounding box center [60, 82] width 42 height 20
click at [62, 145] on img at bounding box center [60, 149] width 26 height 14
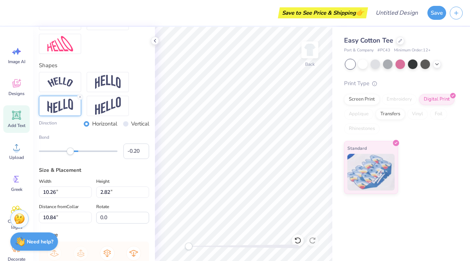
type input "-0.21"
drag, startPoint x: 97, startPoint y: 150, endPoint x: 70, endPoint y: 150, distance: 27.2
click at [70, 150] on div "Accessibility label" at bounding box center [70, 151] width 7 height 7
type input "-0.38"
drag, startPoint x: 73, startPoint y: 153, endPoint x: 63, endPoint y: 153, distance: 9.2
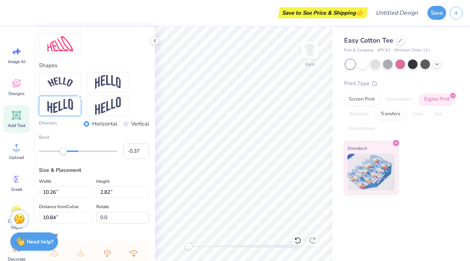
click at [63, 153] on div "Accessibility label" at bounding box center [62, 151] width 7 height 7
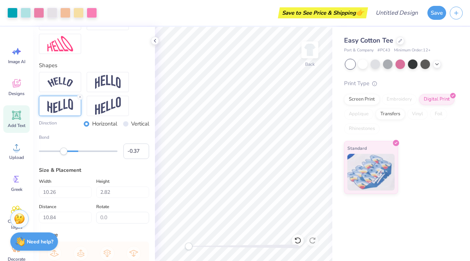
type input "10.36"
type input "3.07"
type input "10.74"
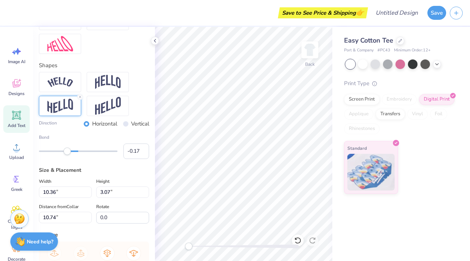
type input "-0.16"
drag, startPoint x: 63, startPoint y: 152, endPoint x: 72, endPoint y: 153, distance: 8.8
click at [72, 153] on div "Accessibility label" at bounding box center [71, 151] width 7 height 7
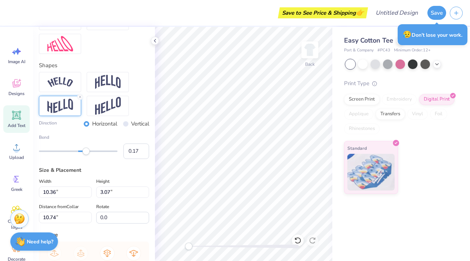
type input "0.16"
drag, startPoint x: 73, startPoint y: 152, endPoint x: 84, endPoint y: 153, distance: 11.4
click at [84, 153] on div "Accessibility label" at bounding box center [85, 151] width 7 height 7
type input "0.13"
click at [84, 154] on div "Accessibility label" at bounding box center [82, 151] width 7 height 7
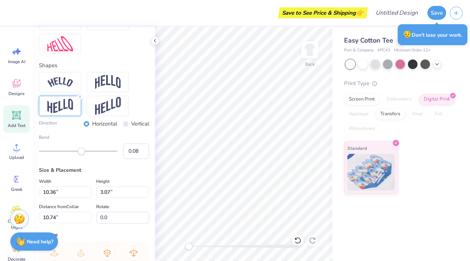
type input "0.09"
click at [82, 154] on div "Accessibility label" at bounding box center [81, 151] width 7 height 7
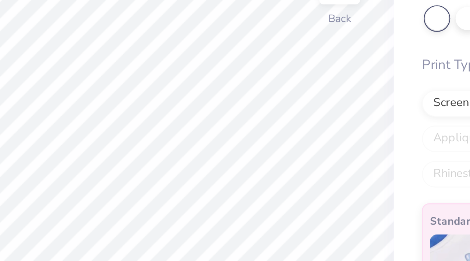
type input "3.10"
type input "3.41"
type input "6.40"
type input "1.92"
type input "4.02"
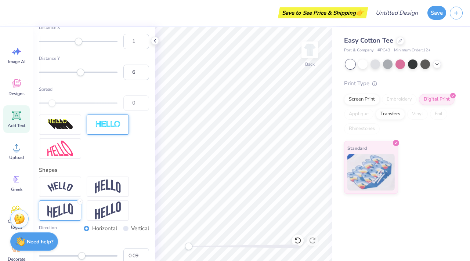
click at [111, 120] on img at bounding box center [108, 124] width 26 height 8
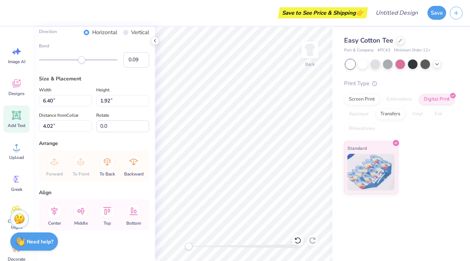
scroll to position [302, 0]
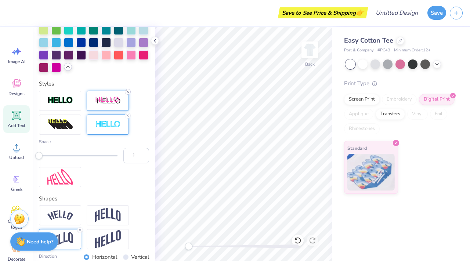
click at [128, 91] on icon at bounding box center [128, 92] width 4 height 4
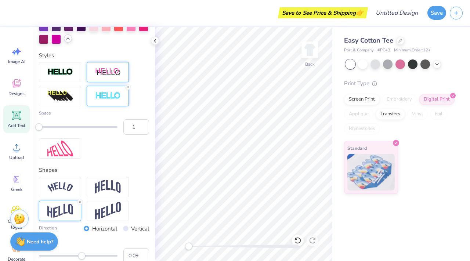
scroll to position [273, 0]
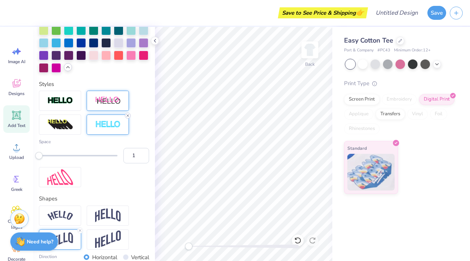
click at [127, 116] on line at bounding box center [128, 116] width 2 height 2
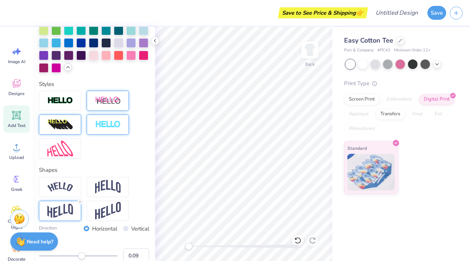
click at [64, 123] on img at bounding box center [60, 125] width 26 height 12
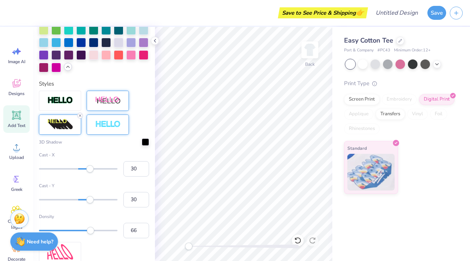
click at [80, 116] on line at bounding box center [80, 116] width 2 height 2
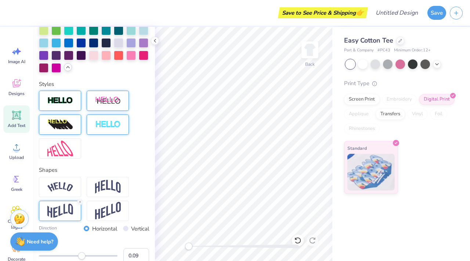
click at [65, 101] on img at bounding box center [60, 101] width 26 height 8
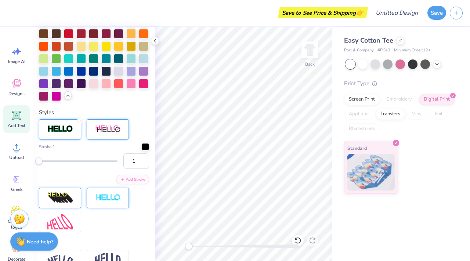
scroll to position [302, 0]
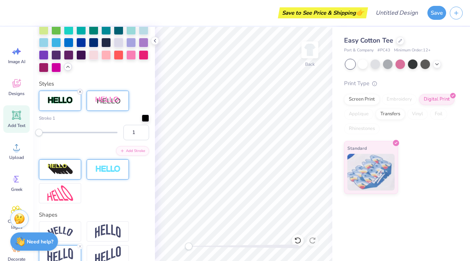
click at [80, 92] on icon at bounding box center [80, 92] width 4 height 4
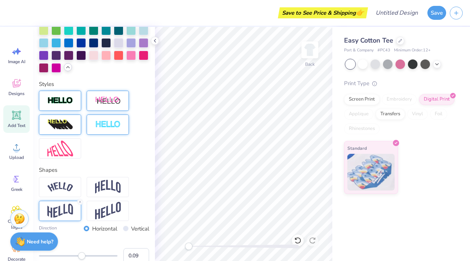
click at [103, 105] on div at bounding box center [108, 101] width 42 height 20
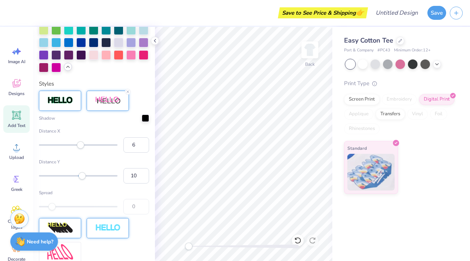
type input "7"
drag, startPoint x: 85, startPoint y: 146, endPoint x: 81, endPoint y: 146, distance: 4.1
click at [81, 146] on div "Accessibility label" at bounding box center [80, 144] width 7 height 7
type input "4"
click at [79, 177] on div "Accessibility label" at bounding box center [79, 175] width 7 height 7
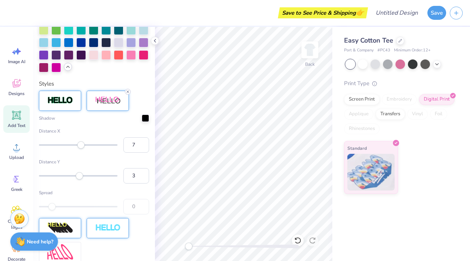
click at [128, 90] on icon at bounding box center [128, 92] width 4 height 4
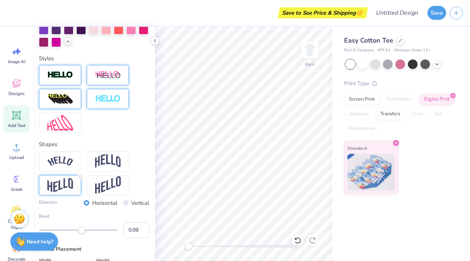
scroll to position [299, 0]
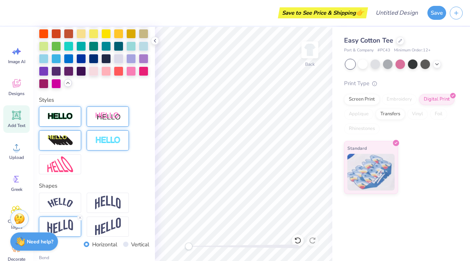
click at [61, 119] on img at bounding box center [60, 116] width 26 height 8
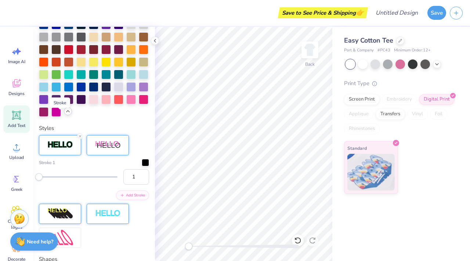
scroll to position [286, 0]
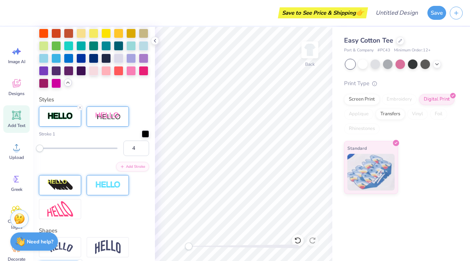
type input "5"
click at [43, 147] on div "Accessibility label" at bounding box center [42, 148] width 7 height 7
type input "4"
click at [41, 147] on div "Accessibility label" at bounding box center [40, 148] width 7 height 7
click at [79, 106] on icon at bounding box center [80, 107] width 4 height 4
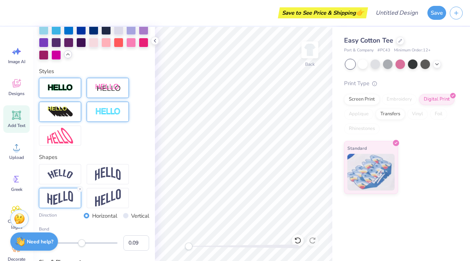
scroll to position [257, 0]
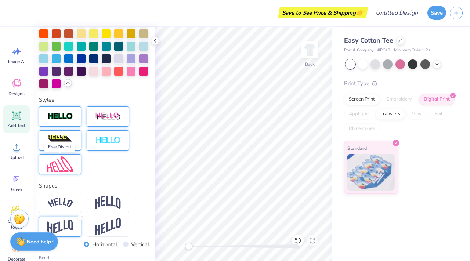
click at [66, 160] on img at bounding box center [60, 164] width 26 height 16
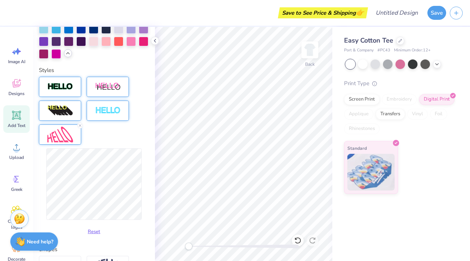
scroll to position [289, 0]
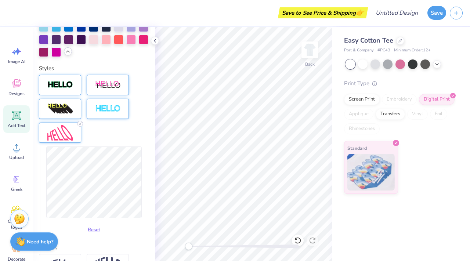
click at [79, 125] on icon at bounding box center [80, 123] width 4 height 4
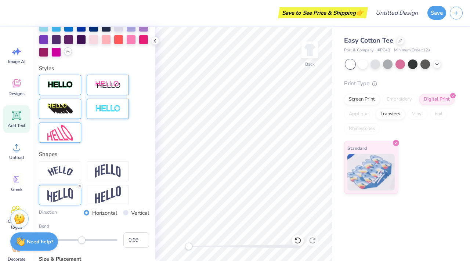
click at [69, 108] on img at bounding box center [60, 109] width 26 height 12
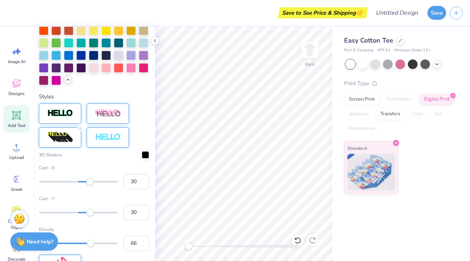
scroll to position [317, 0]
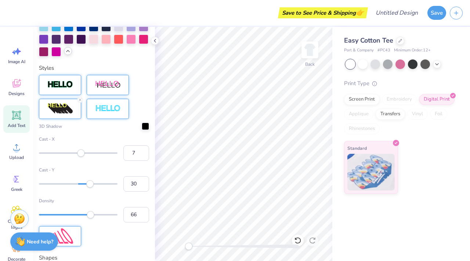
type input "8"
drag, startPoint x: 91, startPoint y: 152, endPoint x: 81, endPoint y: 153, distance: 9.9
click at [81, 153] on div "Accessibility label" at bounding box center [80, 152] width 7 height 7
type input "17"
drag, startPoint x: 91, startPoint y: 184, endPoint x: 85, endPoint y: 184, distance: 5.9
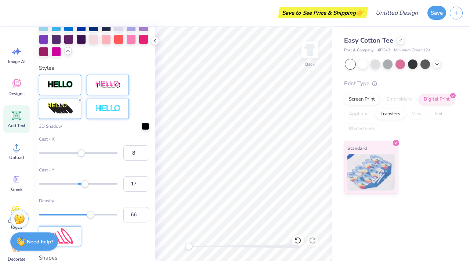
click at [85, 184] on div "Accessibility label" at bounding box center [84, 183] width 7 height 7
type input "15"
click at [84, 184] on div "Accessibility label" at bounding box center [83, 183] width 7 height 7
type input "7"
click at [81, 184] on div "Accessibility label" at bounding box center [80, 183] width 7 height 7
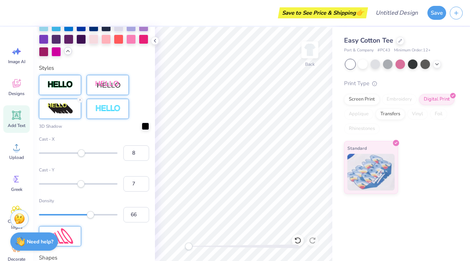
click at [81, 184] on div "Accessibility label" at bounding box center [80, 183] width 7 height 7
type input "52"
drag, startPoint x: 91, startPoint y: 214, endPoint x: 79, endPoint y: 214, distance: 11.4
click at [87, 214] on div "Accessibility label" at bounding box center [90, 214] width 7 height 7
type input "28"
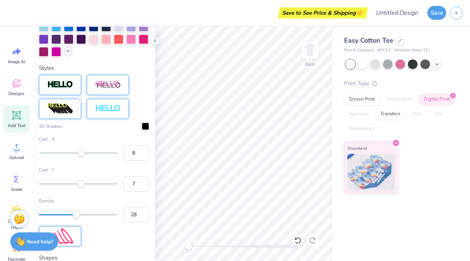
drag, startPoint x: 80, startPoint y: 214, endPoint x: 61, endPoint y: 213, distance: 18.7
click at [73, 213] on div "Accessibility label" at bounding box center [76, 214] width 7 height 7
type input "61"
drag, startPoint x: 61, startPoint y: 215, endPoint x: 86, endPoint y: 217, distance: 24.7
click at [77, 217] on div "Accessibility label" at bounding box center [73, 214] width 7 height 7
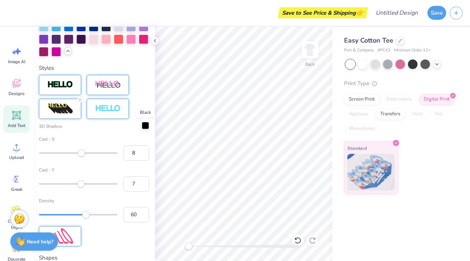
click at [148, 124] on div at bounding box center [145, 125] width 7 height 7
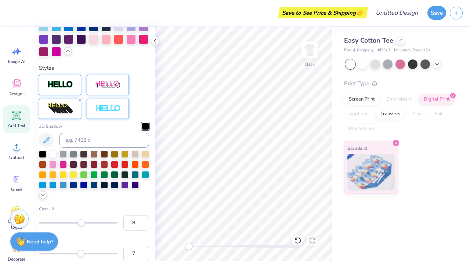
click at [43, 195] on icon at bounding box center [43, 195] width 6 height 6
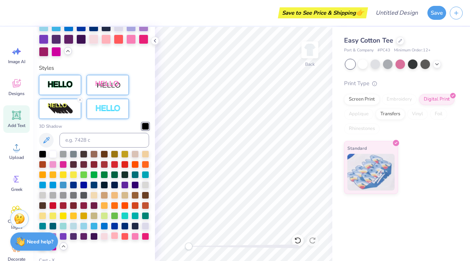
click at [116, 235] on div at bounding box center [114, 235] width 7 height 7
click at [133, 237] on div at bounding box center [134, 235] width 7 height 7
click at [145, 228] on div at bounding box center [145, 225] width 7 height 7
click at [145, 226] on div at bounding box center [145, 225] width 7 height 7
click at [74, 224] on div at bounding box center [73, 225] width 7 height 7
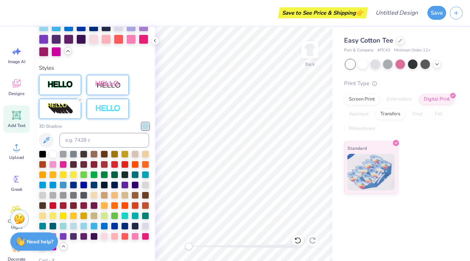
click at [105, 83] on img at bounding box center [108, 84] width 26 height 9
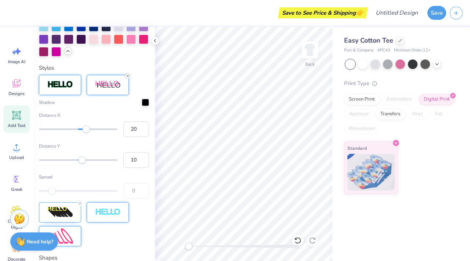
click at [126, 75] on icon at bounding box center [128, 76] width 4 height 4
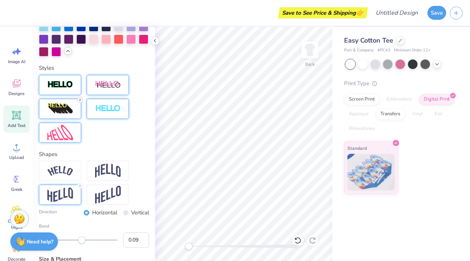
click at [80, 99] on line at bounding box center [80, 100] width 2 height 2
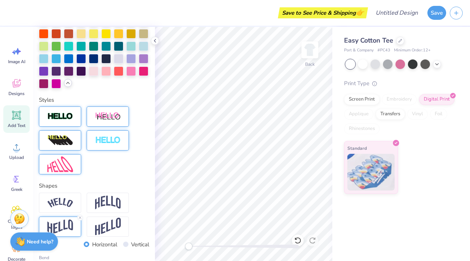
scroll to position [0, 0]
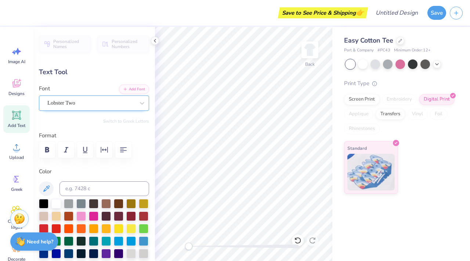
click at [102, 106] on div "Lobster Two" at bounding box center [91, 102] width 89 height 11
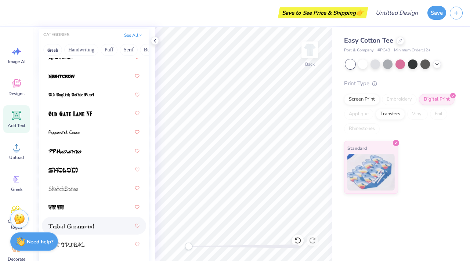
scroll to position [84, 0]
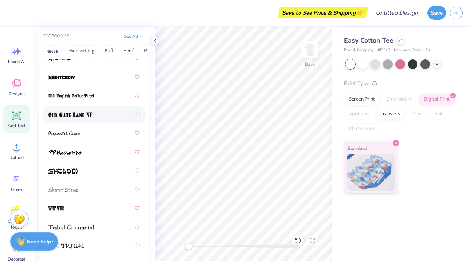
click at [87, 114] on img at bounding box center [70, 114] width 44 height 5
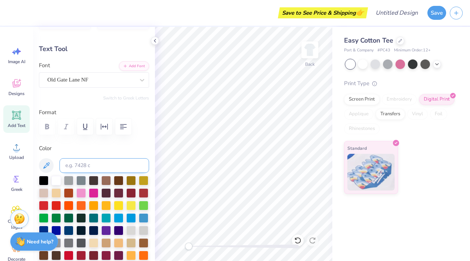
scroll to position [18, 0]
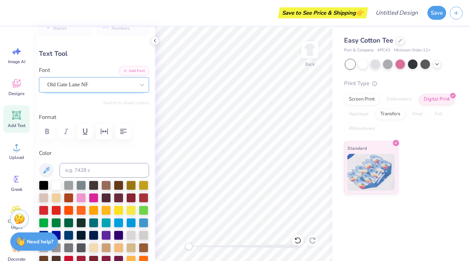
click at [103, 87] on div "Old Gate Lane NF" at bounding box center [91, 84] width 89 height 11
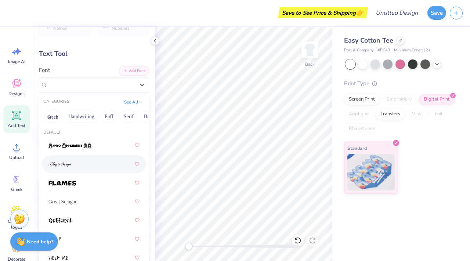
click at [83, 163] on div at bounding box center [93, 163] width 91 height 13
click at [85, 84] on div "ChopinScript" at bounding box center [91, 84] width 89 height 11
click at [80, 116] on button "Handwriting" at bounding box center [81, 117] width 34 height 12
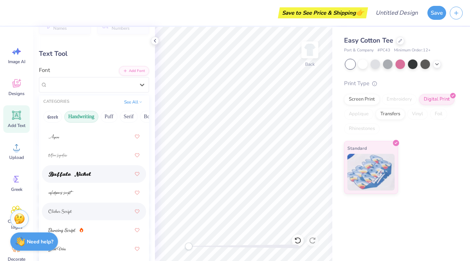
scroll to position [46, 0]
click at [77, 179] on div at bounding box center [93, 174] width 91 height 13
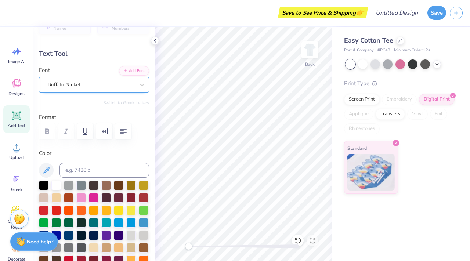
click at [80, 81] on div "Buffalo Nickel" at bounding box center [91, 84] width 89 height 11
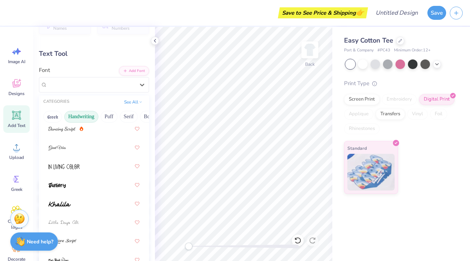
scroll to position [151, 0]
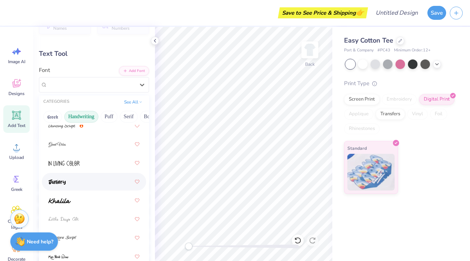
click at [70, 185] on div at bounding box center [93, 181] width 91 height 13
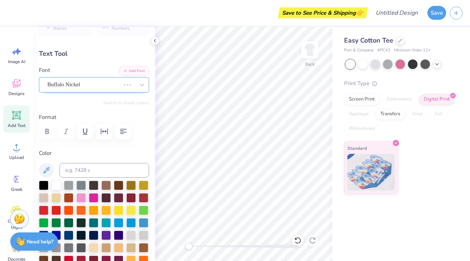
click at [81, 84] on div "Buffalo Nickel" at bounding box center [84, 84] width 74 height 11
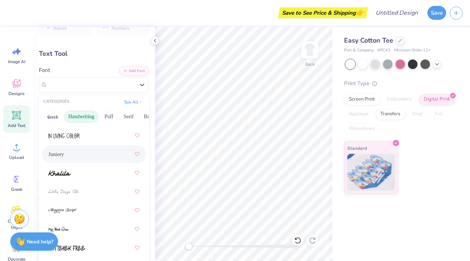
scroll to position [204, 0]
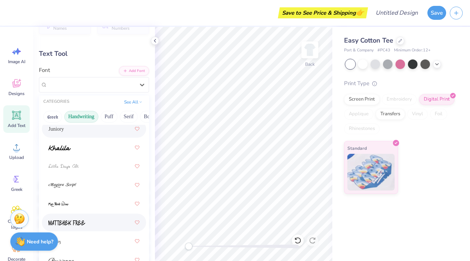
click at [88, 222] on div at bounding box center [93, 222] width 91 height 13
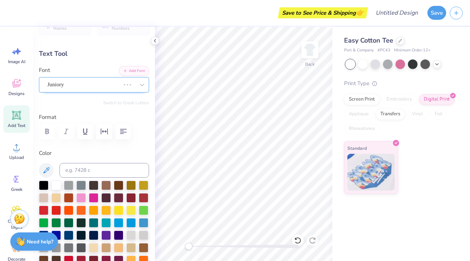
click at [86, 82] on div "Juniory" at bounding box center [84, 84] width 74 height 11
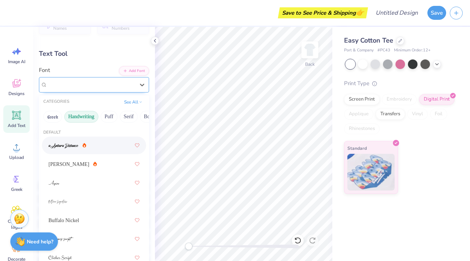
click at [94, 86] on div "MATTEHEK FREE" at bounding box center [90, 84] width 87 height 8
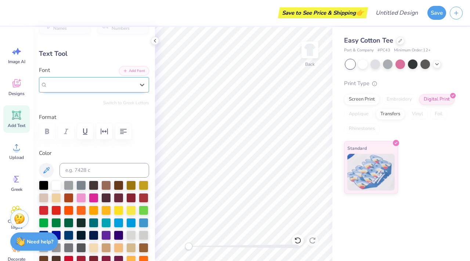
click at [94, 86] on div "MATTEHEK FREE" at bounding box center [90, 84] width 87 height 8
click at [83, 77] on div "MATTEHEK FREE" at bounding box center [94, 84] width 110 height 15
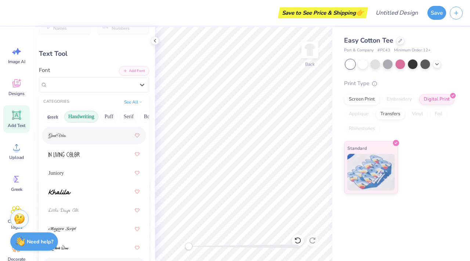
scroll to position [164, 0]
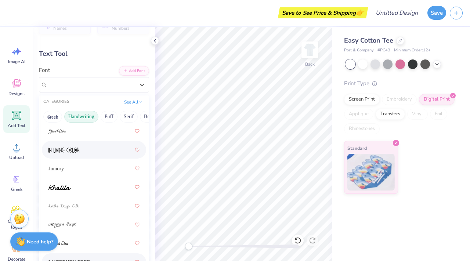
click at [72, 146] on span at bounding box center [63, 150] width 31 height 8
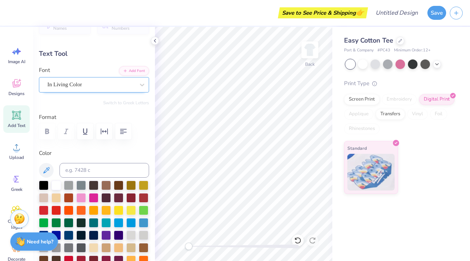
click at [90, 86] on div "In Living Color" at bounding box center [91, 84] width 89 height 11
click at [90, 85] on div "In Living Color" at bounding box center [90, 84] width 87 height 8
type input "7.72"
type input "2.12"
type input "3.44"
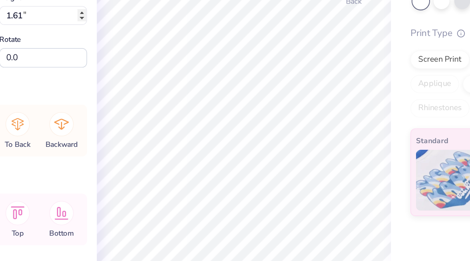
type input "6.26"
type input "3.83"
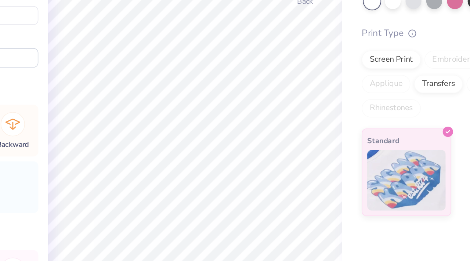
type input "2.99"
type input "2.09"
type input "5.50"
type input "2.76"
type input "1.51"
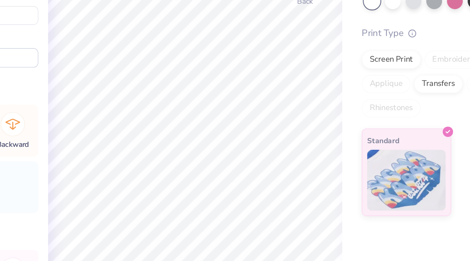
type input "6.31"
type input "2.99"
type input "2.09"
type input "5.63"
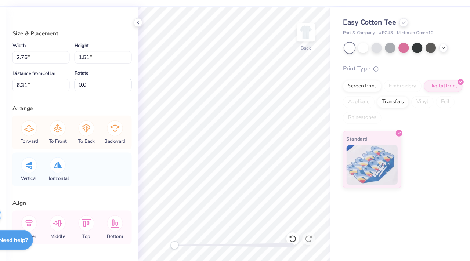
scroll to position [0, 0]
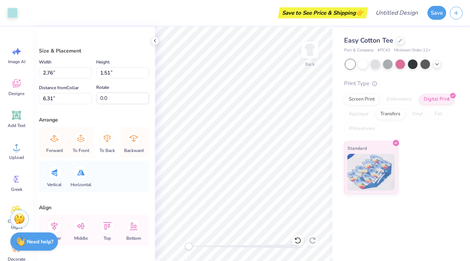
click at [105, 138] on icon at bounding box center [107, 138] width 15 height 15
click at [108, 140] on div "Forward To Front To Back Backward" at bounding box center [94, 142] width 106 height 31
type input "5.95"
click at [82, 137] on icon at bounding box center [80, 138] width 15 height 15
drag, startPoint x: 81, startPoint y: 139, endPoint x: 81, endPoint y: 144, distance: 4.4
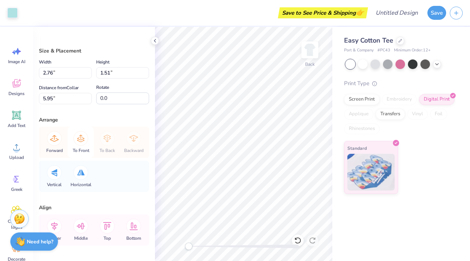
click at [81, 139] on div "Forward To Front To Back Backward" at bounding box center [94, 142] width 106 height 31
click at [81, 144] on div "Forward To Front To Back Backward" at bounding box center [94, 142] width 106 height 31
click at [106, 141] on icon at bounding box center [107, 138] width 15 height 15
type input "2.99"
type input "2.09"
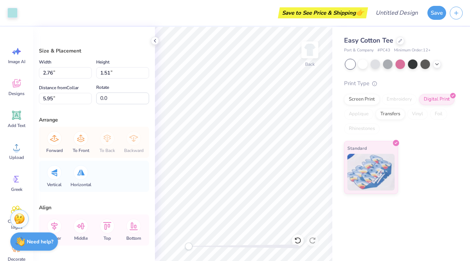
type input "5.63"
type input "2.76"
type input "1.51"
type input "5.95"
type input "2.99"
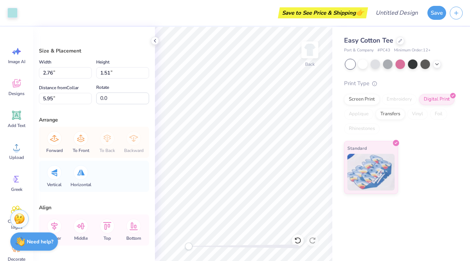
type input "2.09"
type input "10.82"
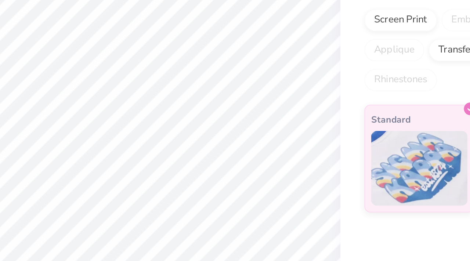
type input "2.32"
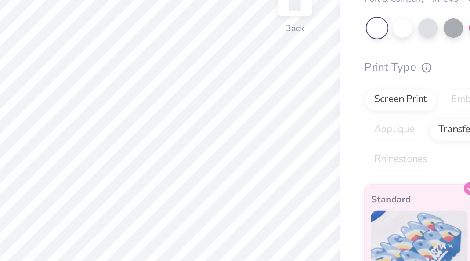
type input "0.73"
type input "0.76"
type input "3.26"
type input "0.81"
type input "0.84"
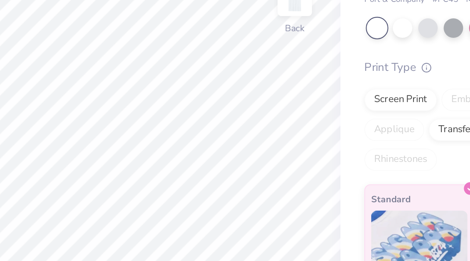
type input "6.25"
type input "0.26"
type input "0.27"
type input "6.38"
type input "1.54"
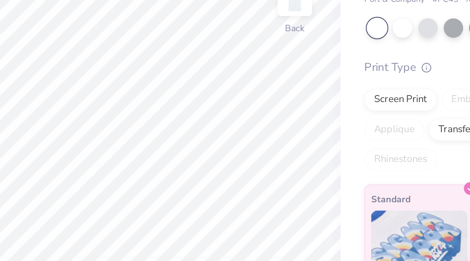
type input "1.35"
type input "6.36"
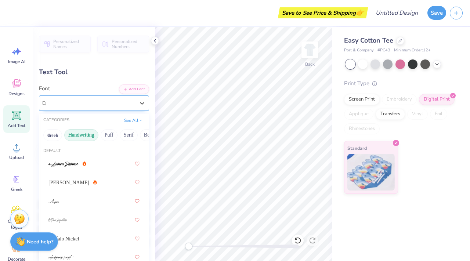
click at [106, 104] on div "In Living Color" at bounding box center [91, 102] width 89 height 11
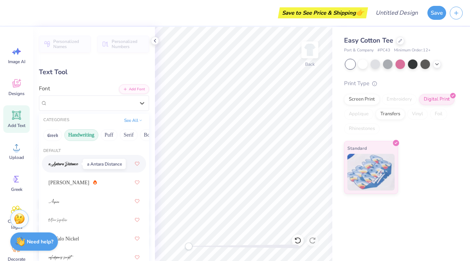
click at [62, 165] on img at bounding box center [63, 163] width 30 height 5
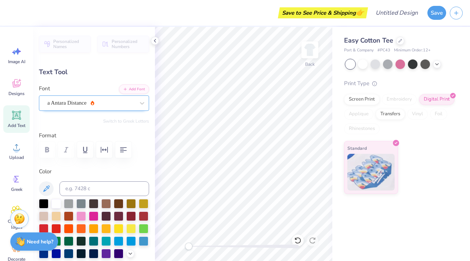
click at [81, 101] on div "a Antara Distance" at bounding box center [91, 102] width 89 height 11
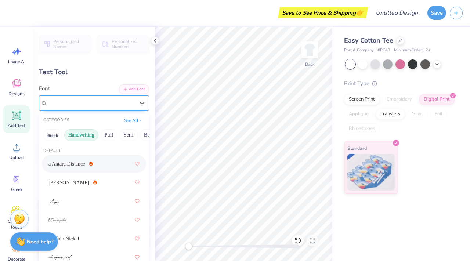
click at [91, 101] on icon at bounding box center [91, 101] width 1 height 1
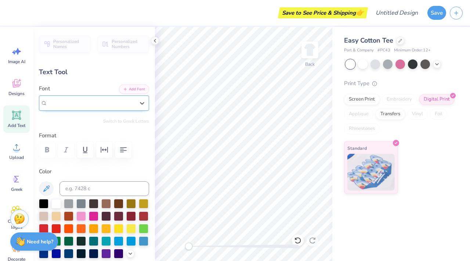
click at [91, 101] on icon at bounding box center [91, 101] width 1 height 1
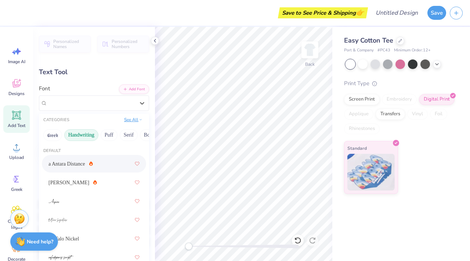
click at [132, 119] on button "See All" at bounding box center [133, 119] width 23 height 7
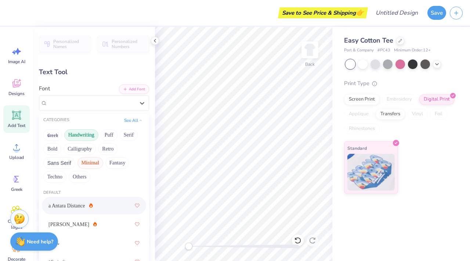
click at [85, 163] on button "Minimal" at bounding box center [90, 163] width 26 height 12
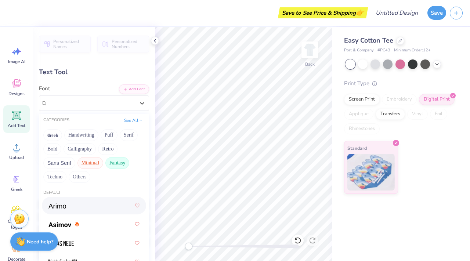
click at [112, 166] on button "Fantasy" at bounding box center [117, 163] width 24 height 12
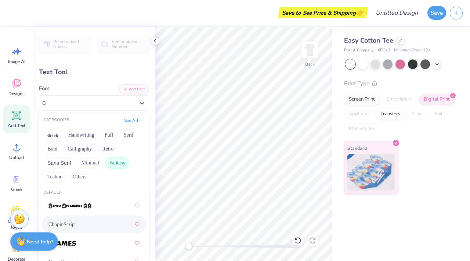
click at [87, 222] on div "ChopinScript" at bounding box center [93, 224] width 91 height 13
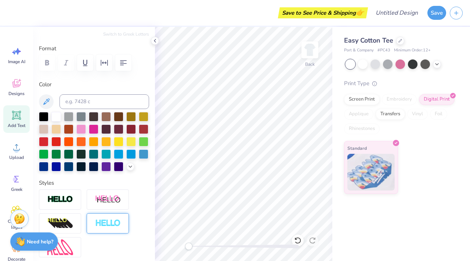
scroll to position [81, 0]
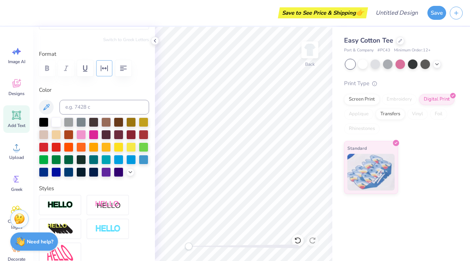
click at [102, 68] on icon "button" at bounding box center [104, 68] width 7 height 6
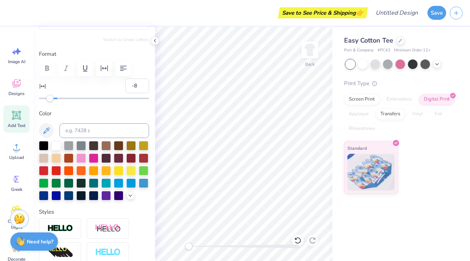
type input "-10"
drag, startPoint x: 55, startPoint y: 101, endPoint x: 48, endPoint y: 101, distance: 7.0
click at [48, 101] on div "Accessibility label" at bounding box center [47, 98] width 7 height 7
type input "-6"
click at [52, 99] on div "Accessibility label" at bounding box center [51, 98] width 7 height 7
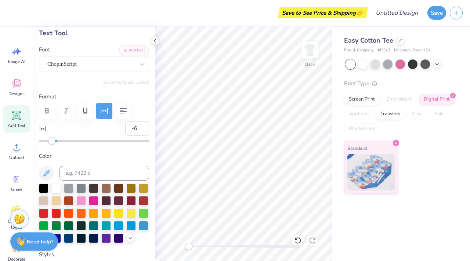
scroll to position [36, 0]
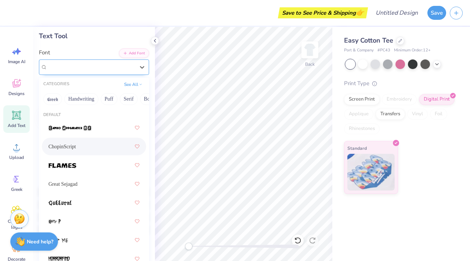
click at [90, 69] on div "ChopinScript" at bounding box center [91, 66] width 89 height 11
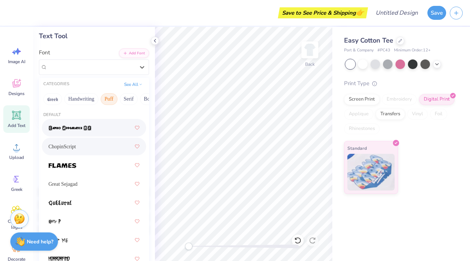
click at [104, 102] on button "Puff" at bounding box center [109, 99] width 17 height 12
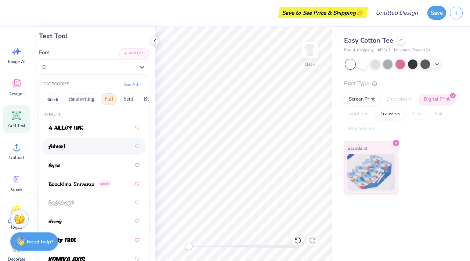
click at [76, 154] on div at bounding box center [94, 147] width 104 height 18
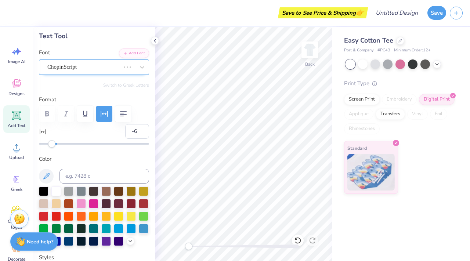
click at [80, 68] on div "ChopinScript" at bounding box center [84, 66] width 74 height 11
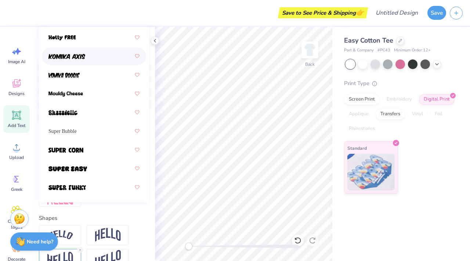
scroll to position [171, 0]
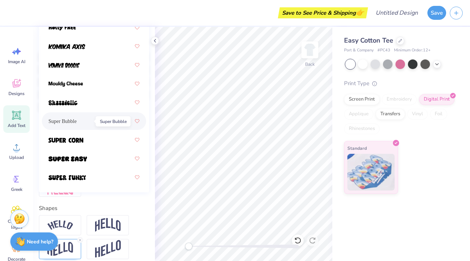
click at [77, 118] on span "Super Bubble" at bounding box center [62, 121] width 28 height 8
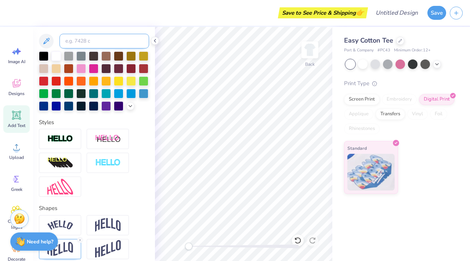
click at [95, 42] on input at bounding box center [104, 41] width 90 height 15
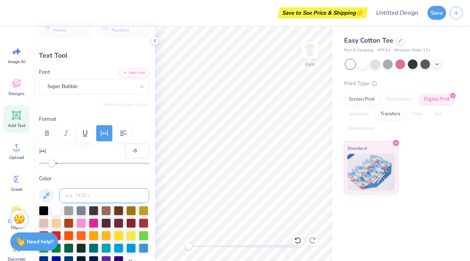
scroll to position [0, 0]
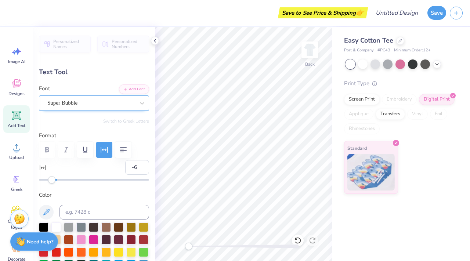
click at [77, 104] on div "Super Bubble" at bounding box center [91, 102] width 89 height 11
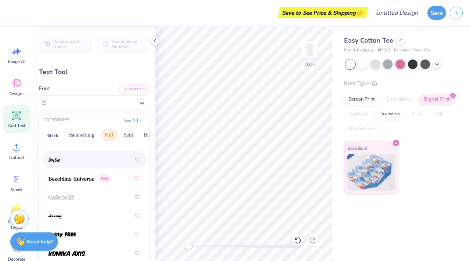
scroll to position [45, 0]
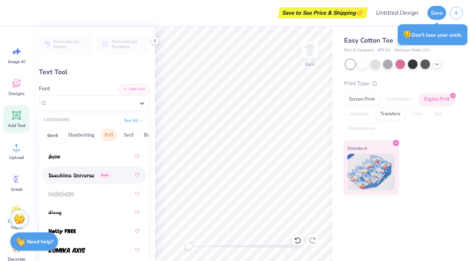
click at [73, 178] on span at bounding box center [71, 175] width 46 height 8
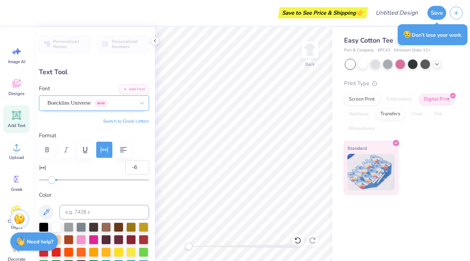
click at [70, 105] on div "Boecklins Universe Greek" at bounding box center [91, 102] width 89 height 11
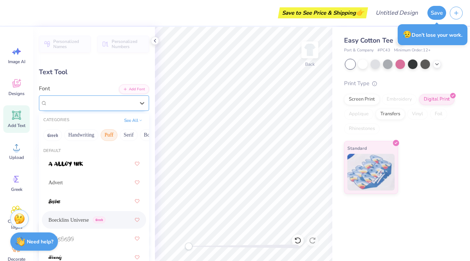
click at [70, 105] on span "Boecklins Universe" at bounding box center [68, 103] width 43 height 8
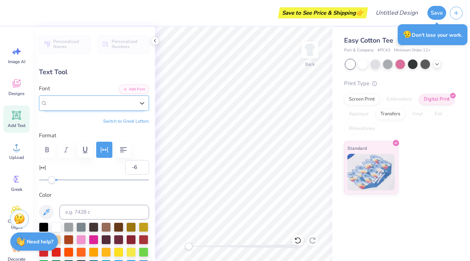
click at [70, 105] on span "Boecklins Universe" at bounding box center [68, 103] width 43 height 8
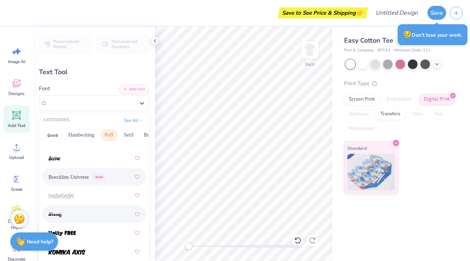
scroll to position [62, 0]
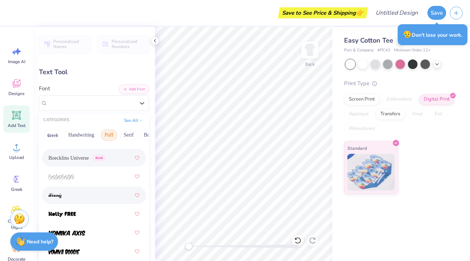
click at [70, 196] on div at bounding box center [93, 195] width 91 height 13
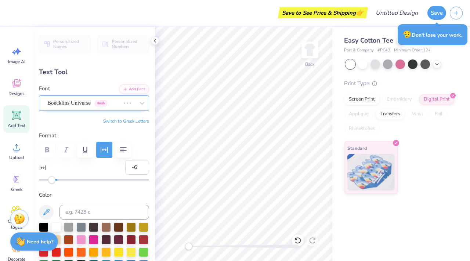
click at [73, 105] on div "Boecklins Universe Greek" at bounding box center [84, 102] width 74 height 11
click at [73, 104] on div "[PERSON_NAME]" at bounding box center [90, 103] width 87 height 8
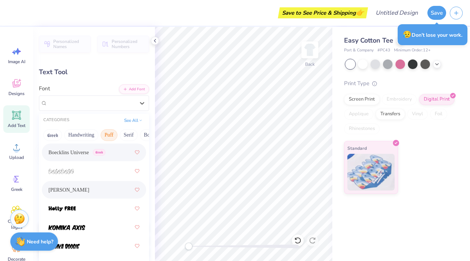
scroll to position [77, 0]
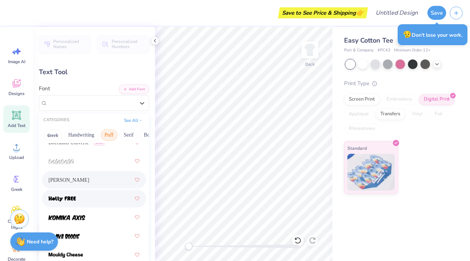
click at [82, 199] on div at bounding box center [93, 198] width 91 height 13
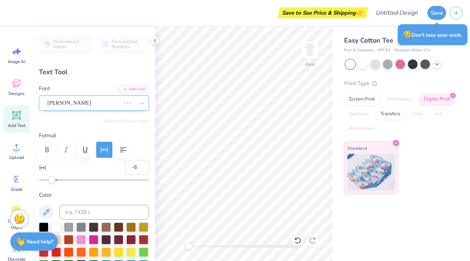
click at [76, 103] on div "[PERSON_NAME]" at bounding box center [84, 102] width 74 height 11
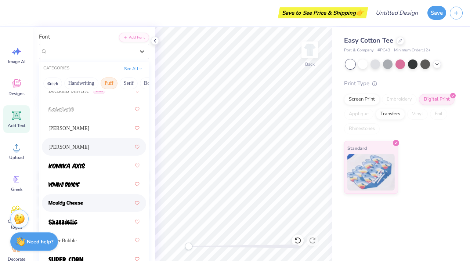
scroll to position [57, 0]
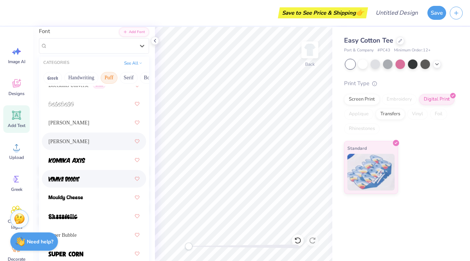
click at [78, 183] on div at bounding box center [93, 178] width 91 height 13
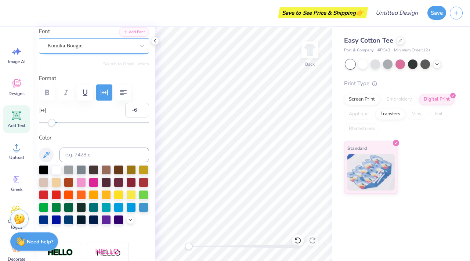
click at [81, 48] on div "Komika Boogie" at bounding box center [91, 45] width 89 height 11
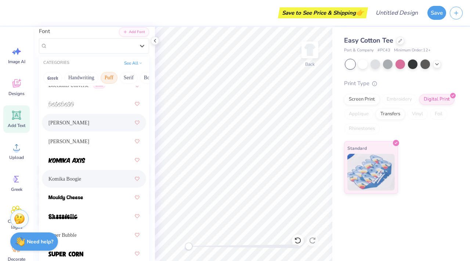
scroll to position [77, 0]
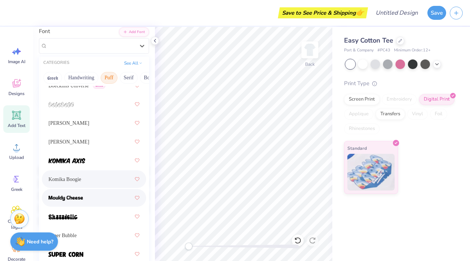
click at [73, 201] on img at bounding box center [65, 198] width 34 height 5
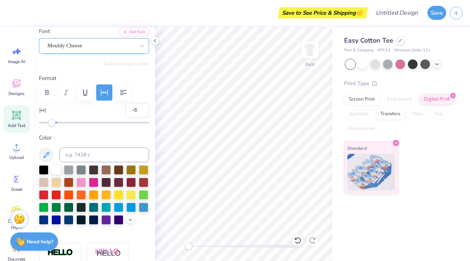
click at [99, 44] on div "Mouldy Cheese" at bounding box center [91, 45] width 89 height 11
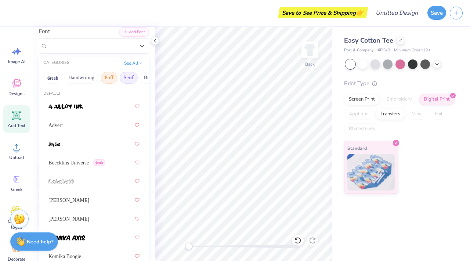
click at [131, 77] on button "Serif" at bounding box center [129, 78] width 18 height 12
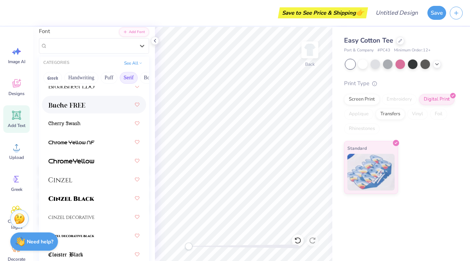
scroll to position [115, 0]
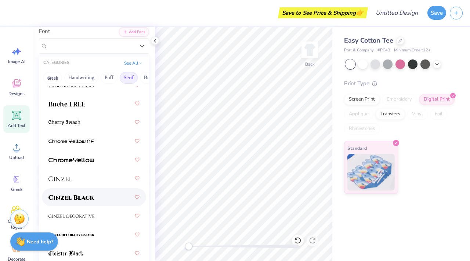
click at [94, 199] on div at bounding box center [93, 196] width 91 height 13
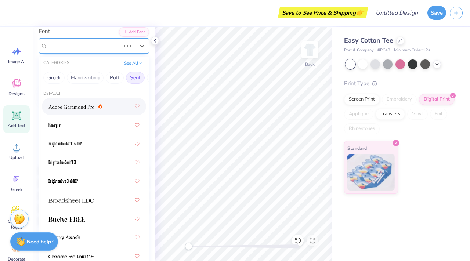
click at [86, 46] on div "Mouldy Cheese" at bounding box center [84, 45] width 74 height 11
click at [86, 46] on span "Cinzel Black (Black)" at bounding box center [71, 45] width 48 height 8
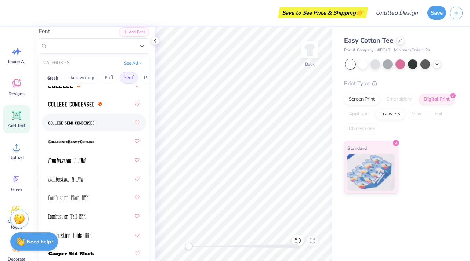
scroll to position [306, 0]
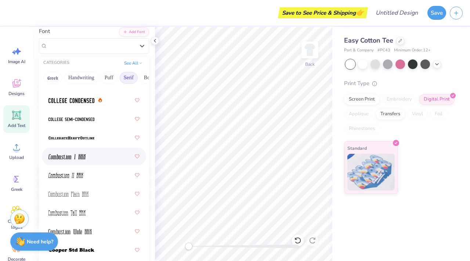
click at [80, 156] on img at bounding box center [66, 156] width 37 height 5
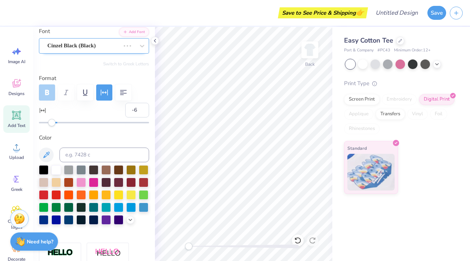
click at [80, 45] on div "Cinzel Black (Black)" at bounding box center [84, 45] width 74 height 11
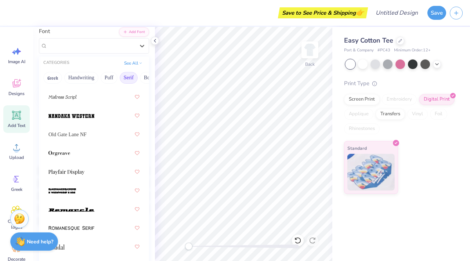
scroll to position [1099, 0]
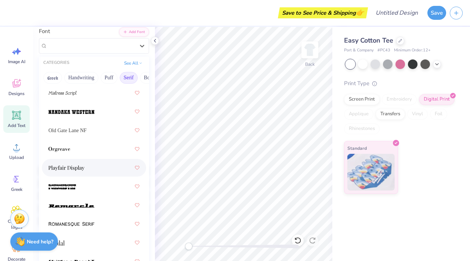
click at [89, 169] on div at bounding box center [93, 167] width 91 height 13
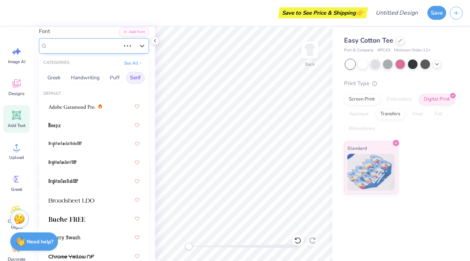
click at [79, 44] on div "Combustion I BRK" at bounding box center [84, 45] width 74 height 11
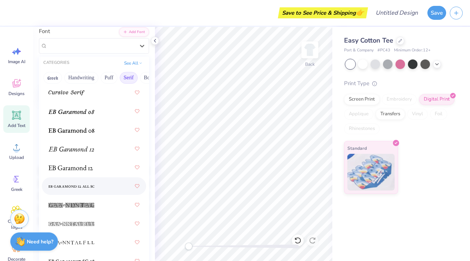
scroll to position [624, 0]
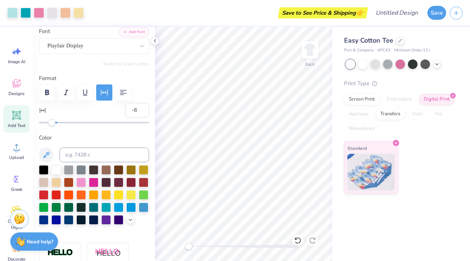
type input "10.13"
type input "2.80"
type input "3.39"
type input "8.24"
type input "2.27"
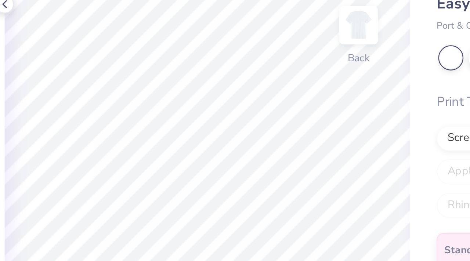
type input "1.52"
type input "1.43"
type input "6.35"
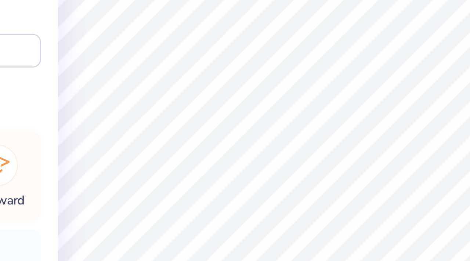
type input "1.69"
type input "1.82"
type input "3.95"
type input "0.20"
type input "0.21"
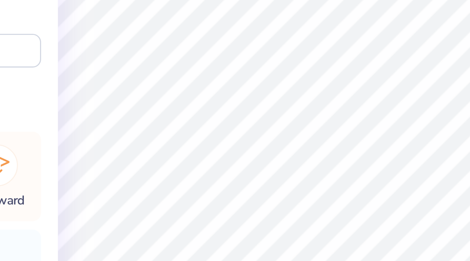
type input "5.83"
type input "1.69"
type input "1.82"
type input "3.78"
type input "1.45"
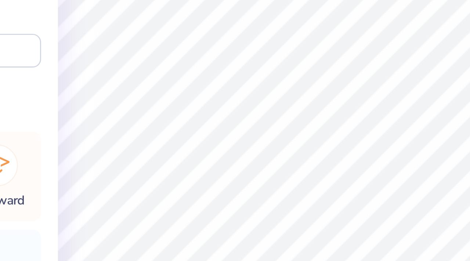
type input "1.91"
type input "3.69"
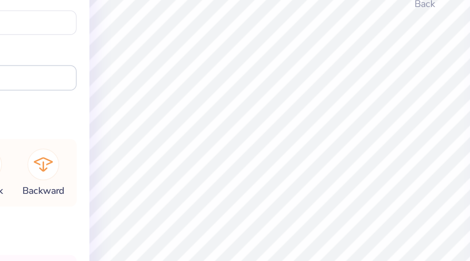
type input "3.76"
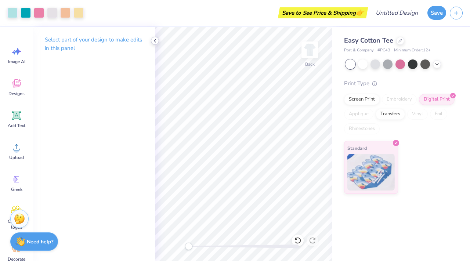
click at [156, 42] on icon at bounding box center [155, 41] width 6 height 6
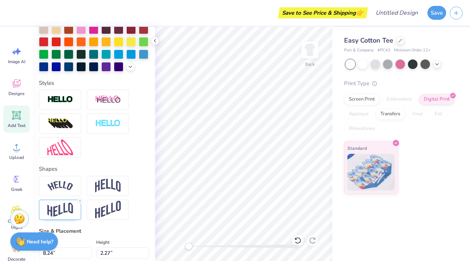
scroll to position [198, 0]
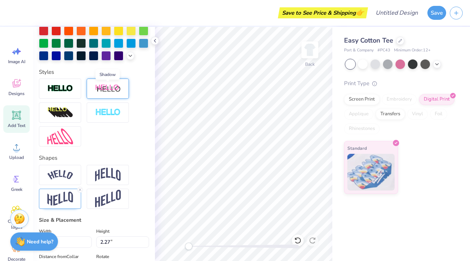
click at [110, 91] on img at bounding box center [108, 88] width 26 height 9
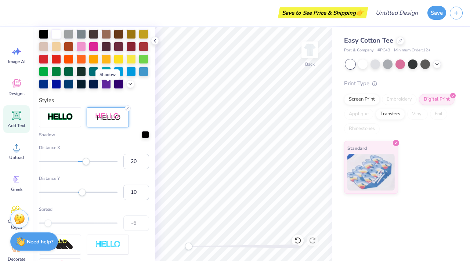
scroll to position [226, 0]
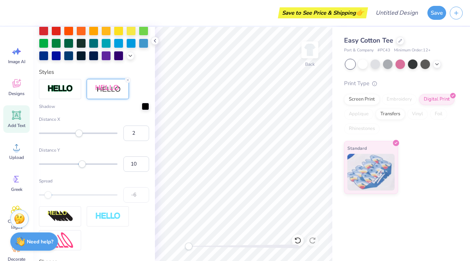
type input "1"
drag, startPoint x: 83, startPoint y: 134, endPoint x: 79, endPoint y: 133, distance: 4.1
click at [79, 133] on div "Accessibility label" at bounding box center [78, 133] width 7 height 7
type input "0"
drag, startPoint x: 84, startPoint y: 163, endPoint x: 78, endPoint y: 163, distance: 5.9
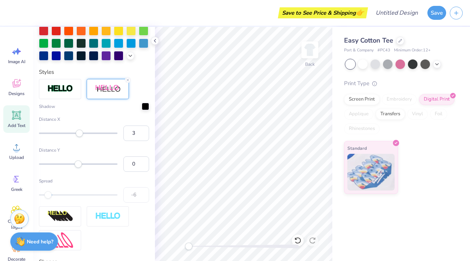
click at [78, 163] on div "Accessibility label" at bounding box center [78, 163] width 7 height 7
type input "2"
click at [79, 163] on div "Accessibility label" at bounding box center [78, 163] width 7 height 7
click at [146, 107] on div at bounding box center [145, 105] width 7 height 7
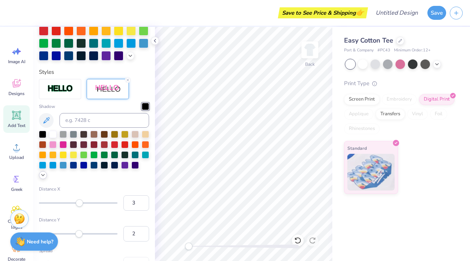
click at [43, 175] on polyline at bounding box center [42, 174] width 3 height 1
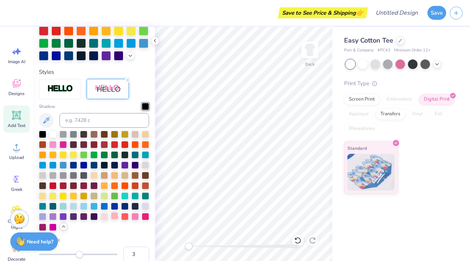
click at [113, 214] on div at bounding box center [114, 215] width 7 height 7
click at [120, 216] on div at bounding box center [94, 181] width 110 height 101
click at [104, 217] on div at bounding box center [104, 215] width 7 height 7
click at [147, 206] on div at bounding box center [145, 205] width 7 height 7
click at [138, 215] on div at bounding box center [134, 215] width 7 height 7
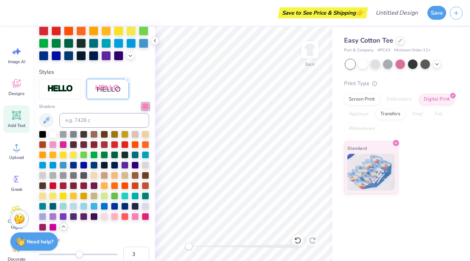
click at [150, 216] on div "Personalized Names Personalized Numbers Text Tool Add Font Font Playfair Displa…" at bounding box center [94, 144] width 122 height 234
click at [143, 216] on div at bounding box center [145, 215] width 7 height 7
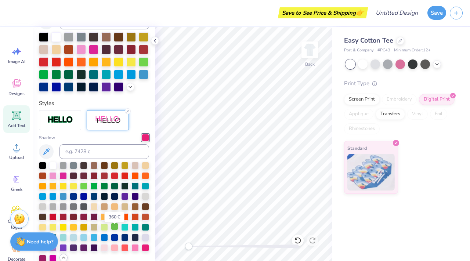
scroll to position [191, 0]
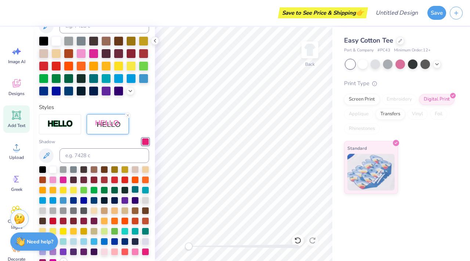
click at [135, 189] on div at bounding box center [134, 189] width 7 height 7
click at [75, 240] on div at bounding box center [73, 240] width 7 height 7
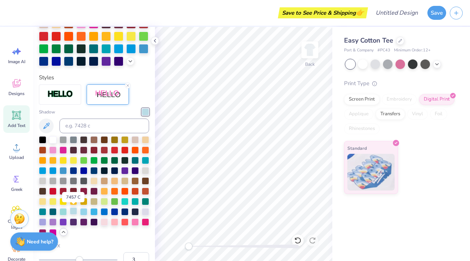
scroll to position [221, 0]
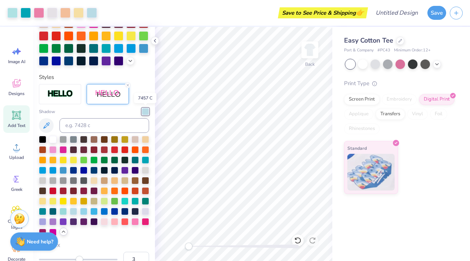
click at [145, 109] on div at bounding box center [145, 111] width 7 height 7
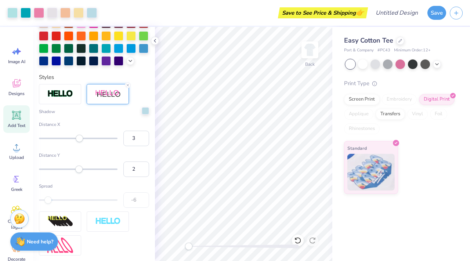
click at [144, 114] on div at bounding box center [145, 110] width 7 height 7
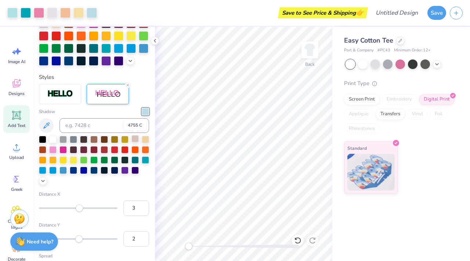
click at [135, 140] on div at bounding box center [134, 138] width 7 height 7
click at [42, 180] on icon at bounding box center [43, 180] width 6 height 6
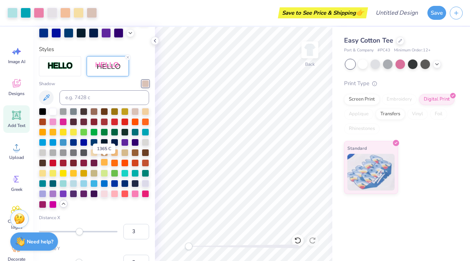
scroll to position [254, 0]
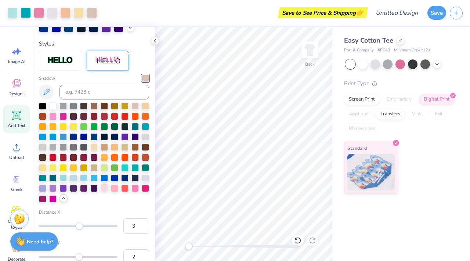
click at [103, 189] on div at bounding box center [104, 187] width 7 height 7
click at [44, 92] on icon at bounding box center [46, 92] width 6 height 6
click at [43, 95] on icon at bounding box center [46, 92] width 9 height 9
click at [44, 87] on button at bounding box center [46, 92] width 15 height 15
click at [46, 94] on icon at bounding box center [46, 92] width 9 height 9
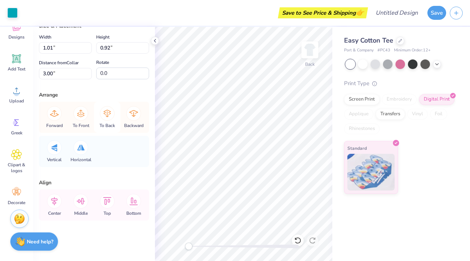
scroll to position [0, 0]
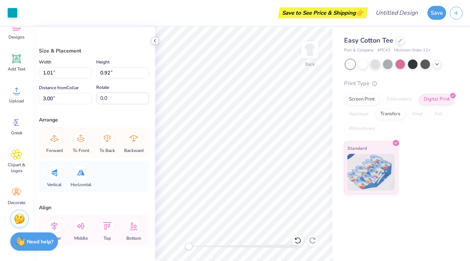
click at [157, 42] on icon at bounding box center [155, 41] width 6 height 6
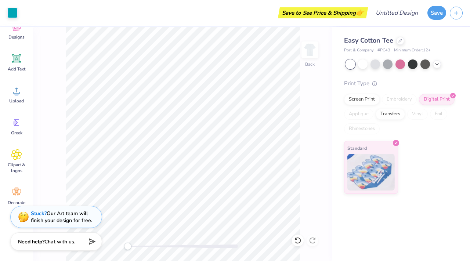
click at [14, 88] on icon at bounding box center [16, 90] width 11 height 11
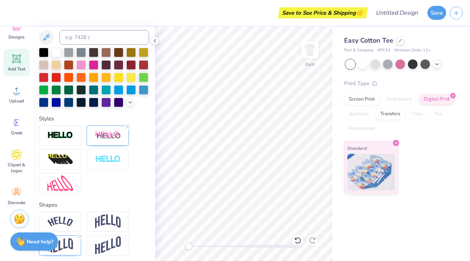
scroll to position [176, 0]
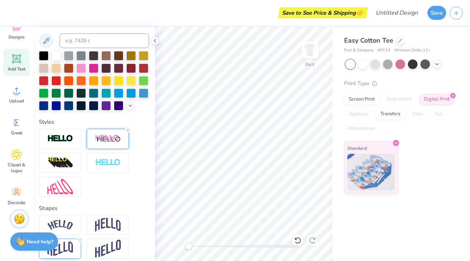
click at [112, 137] on img at bounding box center [108, 138] width 26 height 9
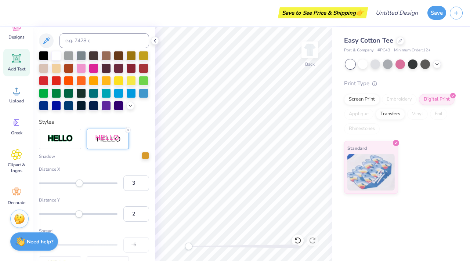
click at [146, 153] on div at bounding box center [145, 155] width 7 height 7
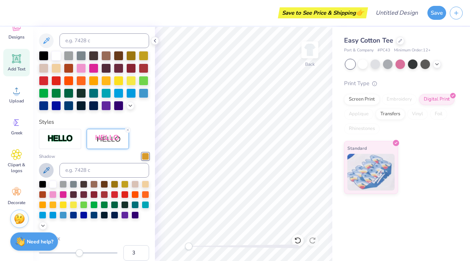
click at [46, 172] on icon at bounding box center [46, 170] width 9 height 9
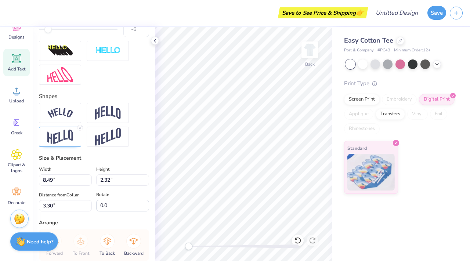
scroll to position [547, 0]
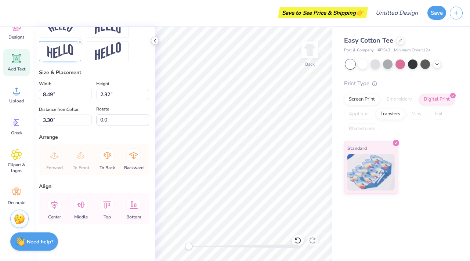
click at [155, 40] on polyline at bounding box center [154, 40] width 1 height 3
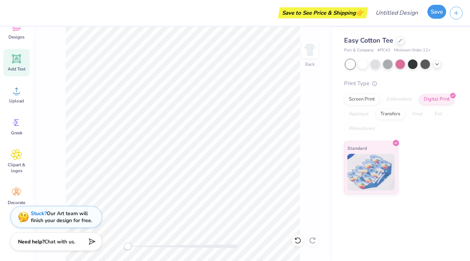
click at [437, 6] on button "Save" at bounding box center [436, 12] width 19 height 14
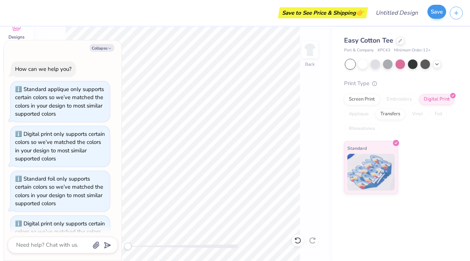
scroll to position [88, 0]
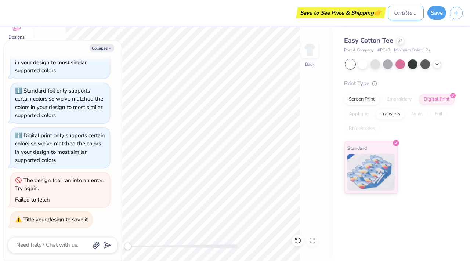
type textarea "x"
click at [404, 14] on input "Design Title" at bounding box center [406, 13] width 36 height 15
type input "A"
type textarea "x"
type input "Al"
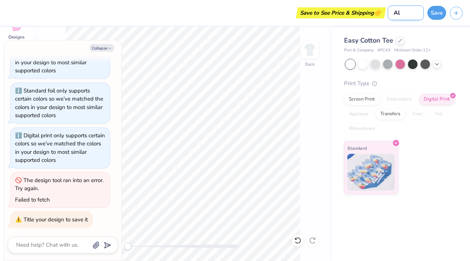
type textarea "x"
type input "Alp"
type textarea "x"
type input "Alph"
type textarea "x"
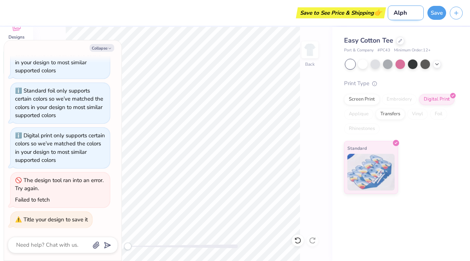
type input "Alpha"
type textarea "x"
type input "Alpha"
type textarea "x"
type input "Alpha P"
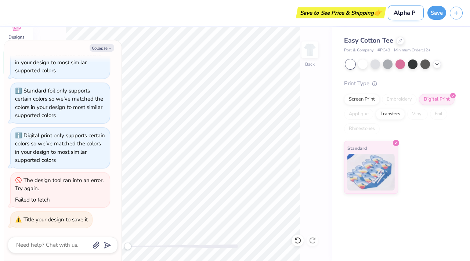
type textarea "x"
type input "Alpha Ph"
type textarea "x"
type input "Alpha Phi"
type textarea "x"
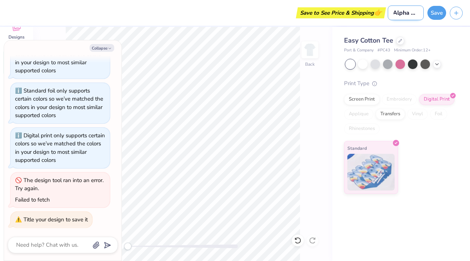
type input "Alpha Phi"
type textarea "x"
type input "Alpha Phi B"
type textarea "x"
type input "Alpha Phi Bi"
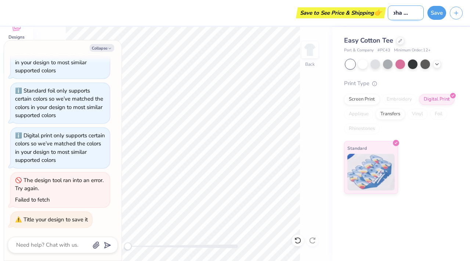
type textarea "x"
type input "Alpha Phi Bid"
type textarea "x"
type input "Alpha Phi Bid"
type textarea "x"
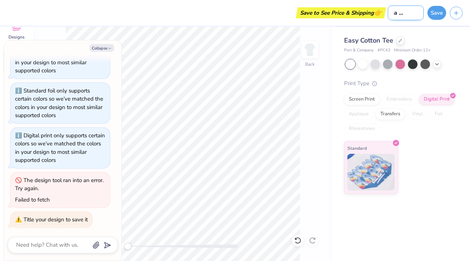
type input "Alpha Phi Bid D"
type textarea "x"
type input "Alpha Phi Bid Da"
type textarea "x"
type input "Alpha Phi Bid Day"
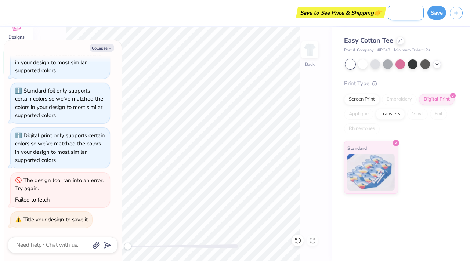
type textarea "x"
type input "Alpha Phi Bid Day"
type textarea "x"
type input "Alpha Phi Bid Day B"
type textarea "x"
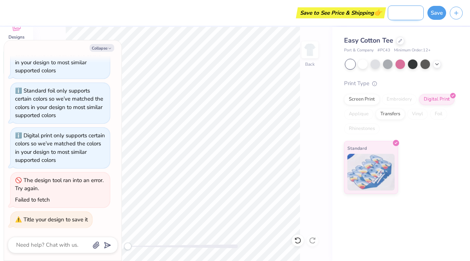
type input "Alpha Phi Bid Day Bu"
type textarea "x"
type input "Alpha Phi Bid Day Bud"
type textarea "x"
type input "Alpha Phi Bid Day [PERSON_NAME]"
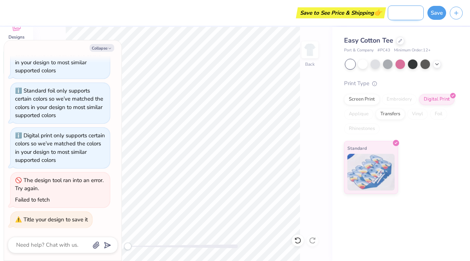
type textarea "x"
type input "Alpha Phi Bid Day Buddy"
type textarea "x"
type input "Alpha Phi Bid Day Buddy"
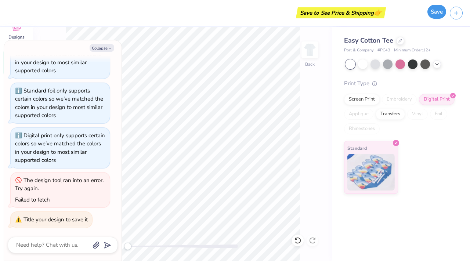
click at [437, 12] on button "Save" at bounding box center [436, 12] width 19 height 14
type textarea "x"
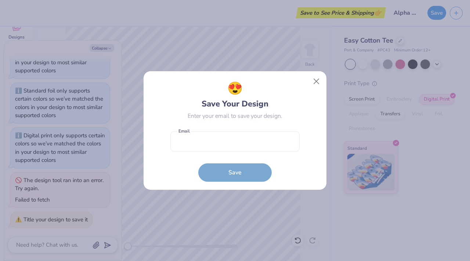
click at [239, 175] on form "Email is a required field Email Save" at bounding box center [234, 155] width 129 height 54
click at [264, 138] on input "email" at bounding box center [234, 141] width 129 height 20
type input "[EMAIL_ADDRESS][DOMAIN_NAME]"
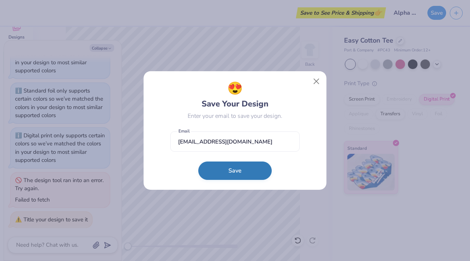
click at [244, 171] on button "Save" at bounding box center [234, 170] width 73 height 18
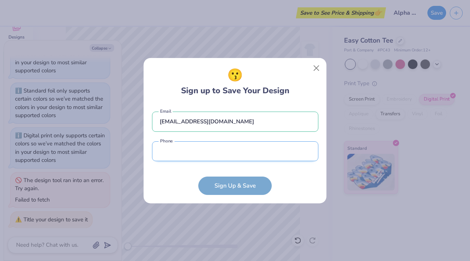
click at [222, 152] on input "tel" at bounding box center [235, 151] width 166 height 20
type input "[PHONE_NUMBER]"
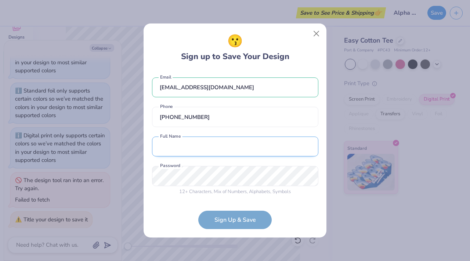
click at [200, 152] on input "text" at bounding box center [235, 147] width 166 height 20
type input "[PERSON_NAME]"
click at [236, 228] on form "[EMAIL_ADDRESS][DOMAIN_NAME] Email [PHONE_NUMBER] Phone [PERSON_NAME] Full Name…" at bounding box center [235, 149] width 166 height 159
click at [233, 223] on form "[EMAIL_ADDRESS][DOMAIN_NAME] Email [PHONE_NUMBER] Phone [PERSON_NAME] Full Name…" at bounding box center [235, 149] width 166 height 159
click at [127, 181] on div "😗 Sign up to Save Your Design [EMAIL_ADDRESS][DOMAIN_NAME] Email [PHONE_NUMBER]…" at bounding box center [235, 130] width 470 height 261
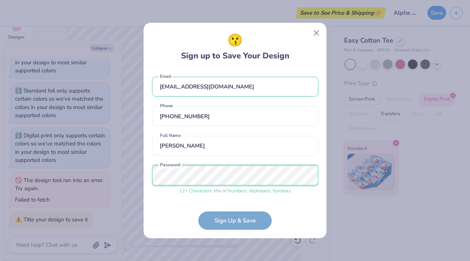
scroll to position [26, 0]
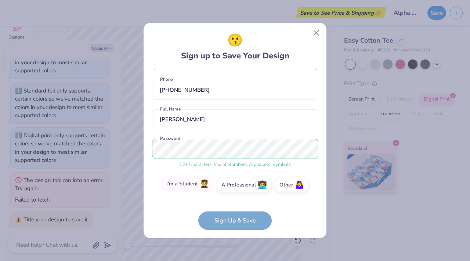
click at [204, 191] on div "I'm a Student 🧑‍🎓 A Professional 👩‍💻 Other 🤷‍♀️" at bounding box center [235, 187] width 166 height 18
click at [192, 182] on label "I'm a Student 🧑‍🎓" at bounding box center [187, 184] width 51 height 15
click at [233, 211] on input "I'm a Student 🧑‍🎓" at bounding box center [235, 213] width 5 height 5
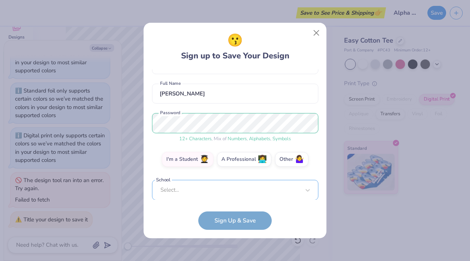
click at [212, 192] on div "Select..." at bounding box center [235, 190] width 166 height 20
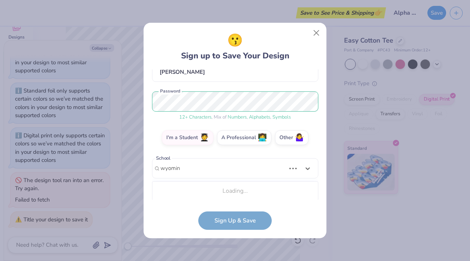
scroll to position [74, 0]
type input "w"
type input "[GEOGRAPHIC_DATA][US_STATE]"
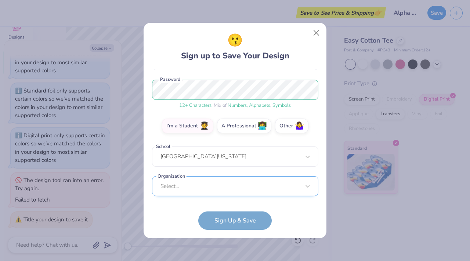
click at [215, 191] on div "Select..." at bounding box center [235, 186] width 166 height 20
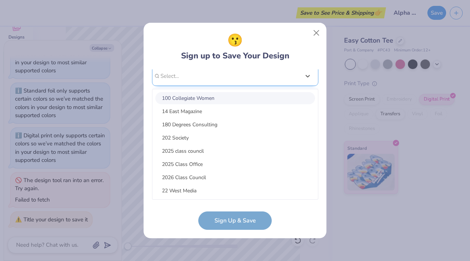
scroll to position [179, 0]
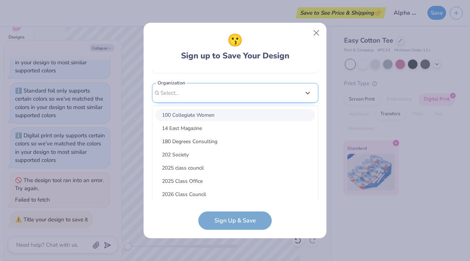
click at [205, 91] on div "[EMAIL_ADDRESS][DOMAIN_NAME] Email [PHONE_NUMBER] Phone [PERSON_NAME] Full Name…" at bounding box center [235, 134] width 166 height 131
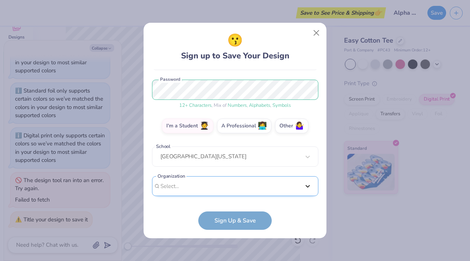
type textarea "x"
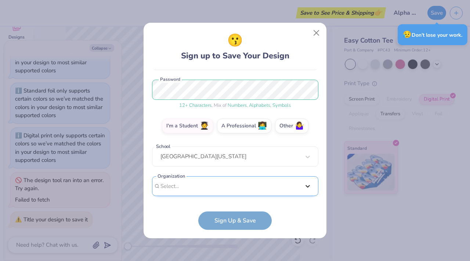
click at [303, 184] on div "Select is focused ,type to refine list, press Down to open the menu, Select..." at bounding box center [235, 186] width 166 height 20
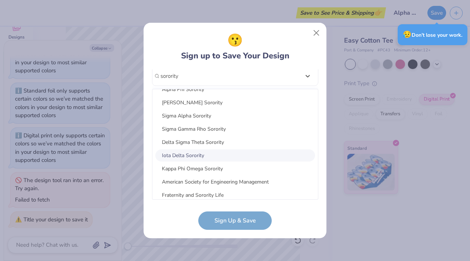
scroll to position [0, 0]
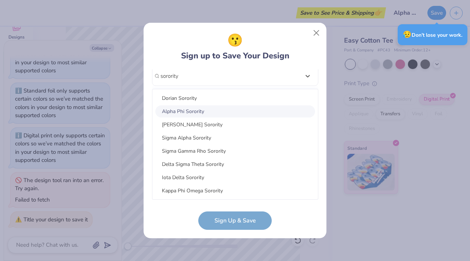
click at [197, 114] on div "Alpha Phi Sorority" at bounding box center [235, 111] width 160 height 12
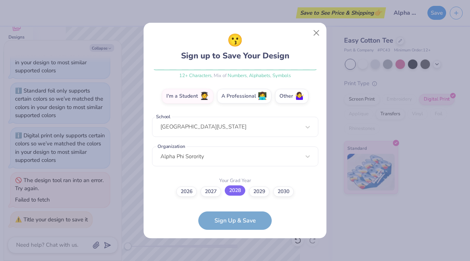
click at [241, 191] on label "2028" at bounding box center [235, 190] width 21 height 10
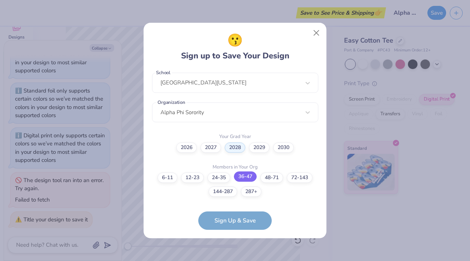
click at [251, 178] on label "36-47" at bounding box center [245, 176] width 23 height 10
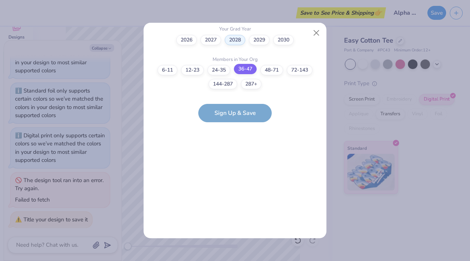
scroll to position [0, 0]
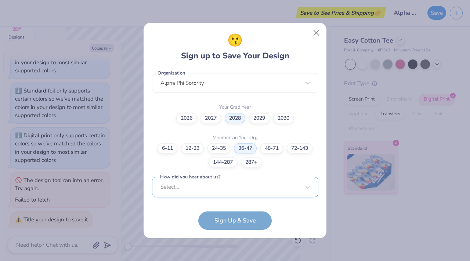
click at [279, 189] on div "Select..." at bounding box center [235, 187] width 166 height 20
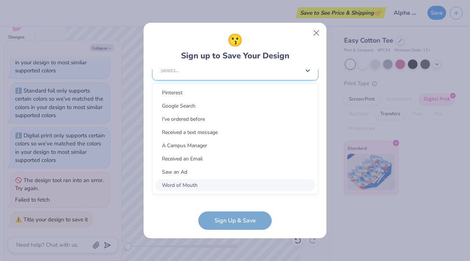
scroll to position [299, 0]
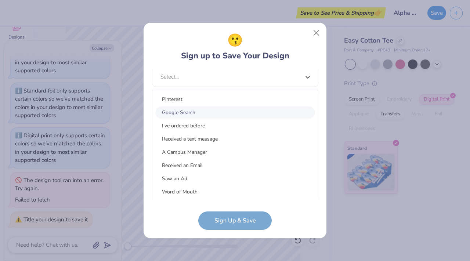
click at [194, 115] on div "Google Search" at bounding box center [235, 112] width 160 height 12
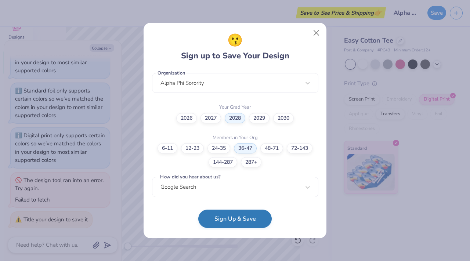
click at [260, 222] on button "Sign Up & Save" at bounding box center [234, 219] width 73 height 18
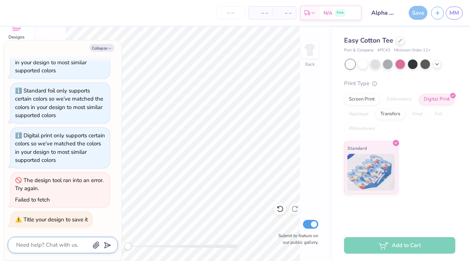
scroll to position [108, 0]
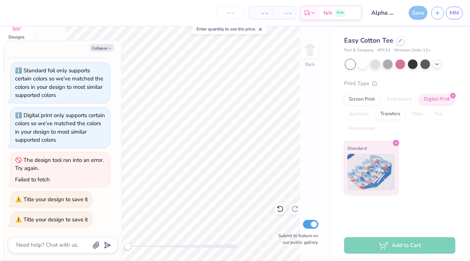
click at [413, 13] on div "Save" at bounding box center [417, 13] width 19 height 14
click at [109, 48] on icon "button" at bounding box center [110, 48] width 4 height 4
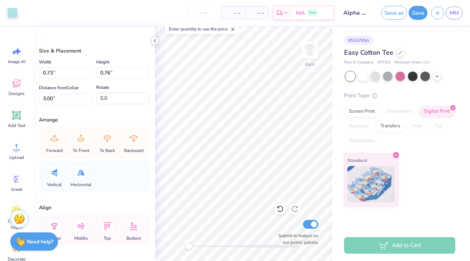
click at [152, 43] on icon at bounding box center [155, 41] width 6 height 6
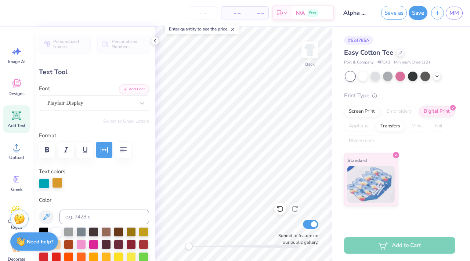
click at [55, 182] on div at bounding box center [57, 183] width 10 height 10
click at [58, 182] on div at bounding box center [57, 183] width 10 height 10
click at [81, 245] on div at bounding box center [81, 244] width 10 height 10
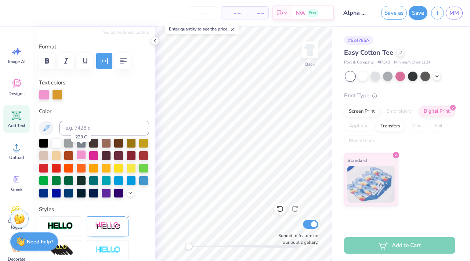
scroll to position [92, 0]
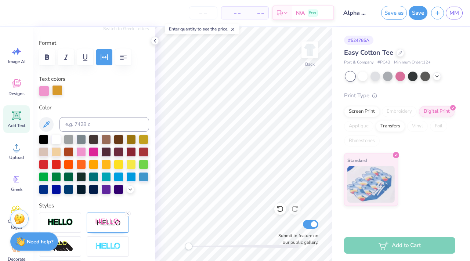
click at [56, 87] on div at bounding box center [57, 90] width 10 height 10
drag, startPoint x: 57, startPoint y: 90, endPoint x: 68, endPoint y: 106, distance: 19.2
click at [68, 106] on div "Personalized Names Personalized Numbers Text Tool Add Font Font Playfair Displa…" at bounding box center [94, 144] width 122 height 234
click at [104, 223] on img at bounding box center [108, 222] width 26 height 9
click at [143, 239] on div at bounding box center [145, 239] width 7 height 7
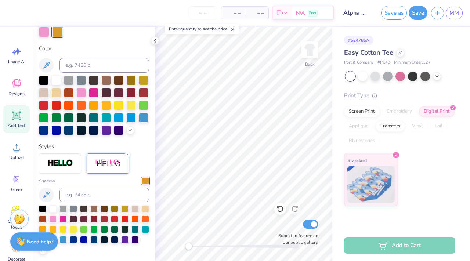
scroll to position [152, 0]
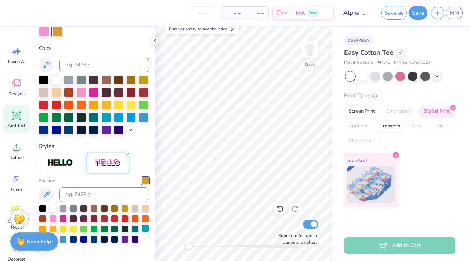
click at [145, 229] on div at bounding box center [145, 228] width 7 height 7
click at [42, 30] on div at bounding box center [44, 31] width 10 height 10
click at [119, 119] on div at bounding box center [119, 117] width 10 height 10
click at [106, 118] on div at bounding box center [106, 117] width 10 height 10
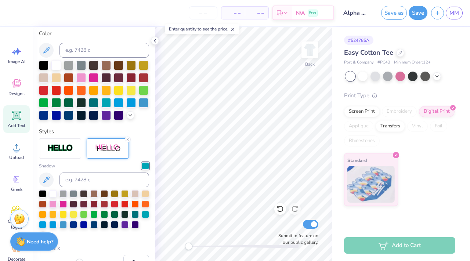
scroll to position [171, 0]
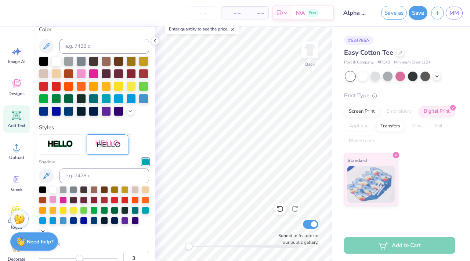
click at [53, 199] on div at bounding box center [52, 199] width 7 height 7
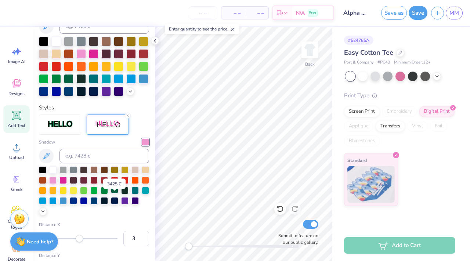
scroll to position [193, 0]
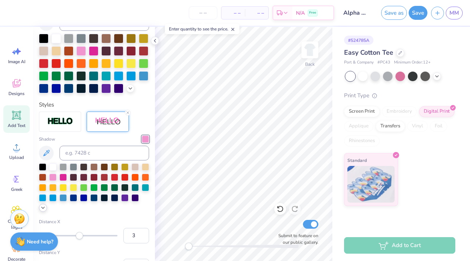
click at [40, 208] on icon at bounding box center [43, 208] width 6 height 6
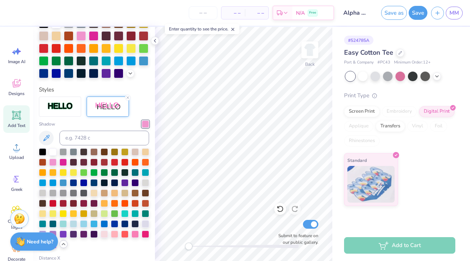
scroll to position [211, 0]
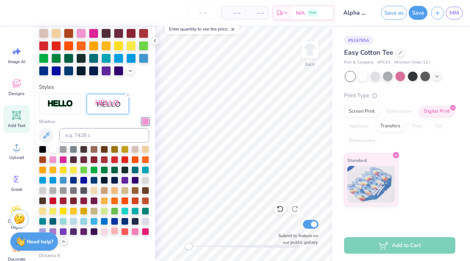
click at [114, 230] on div at bounding box center [114, 230] width 7 height 7
click at [104, 230] on div at bounding box center [104, 230] width 7 height 7
click at [114, 230] on div at bounding box center [114, 230] width 7 height 7
click at [105, 231] on div at bounding box center [104, 230] width 7 height 7
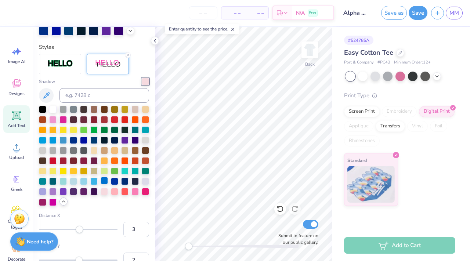
scroll to position [260, 0]
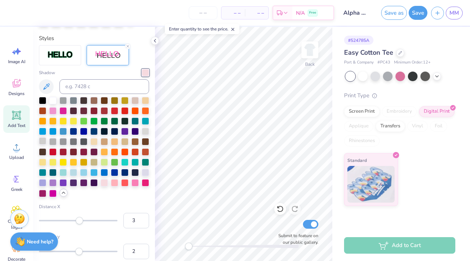
click at [42, 142] on div at bounding box center [42, 140] width 7 height 7
click at [50, 139] on div at bounding box center [52, 140] width 7 height 7
click at [128, 184] on div at bounding box center [124, 181] width 7 height 7
click at [146, 172] on div at bounding box center [145, 171] width 7 height 7
click at [76, 171] on div at bounding box center [73, 171] width 7 height 7
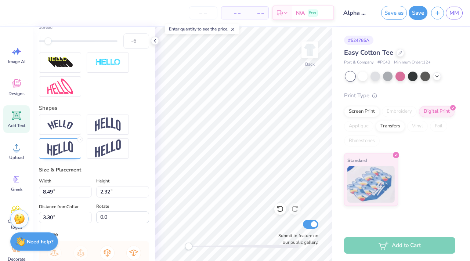
scroll to position [598, 0]
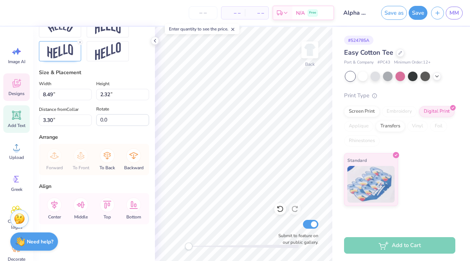
click at [18, 91] on span "Designs" at bounding box center [16, 94] width 16 height 6
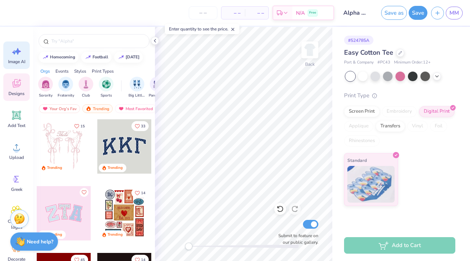
click at [19, 57] on div "Image AI" at bounding box center [16, 55] width 26 height 28
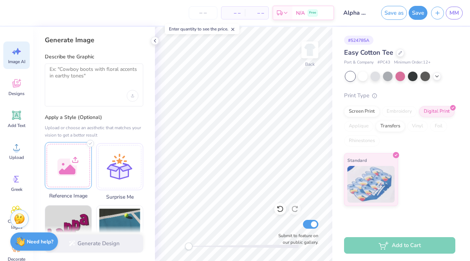
click at [78, 172] on div at bounding box center [68, 165] width 47 height 47
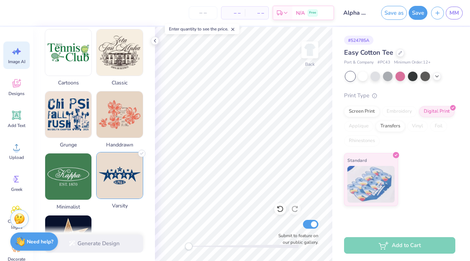
scroll to position [300, 0]
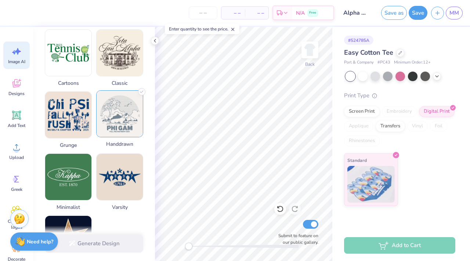
click at [131, 126] on img at bounding box center [120, 114] width 46 height 46
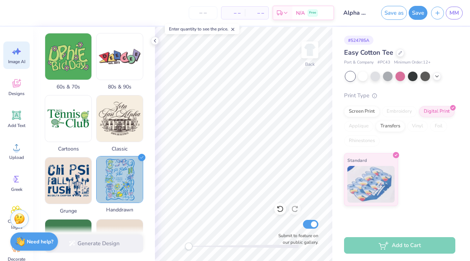
scroll to position [226, 0]
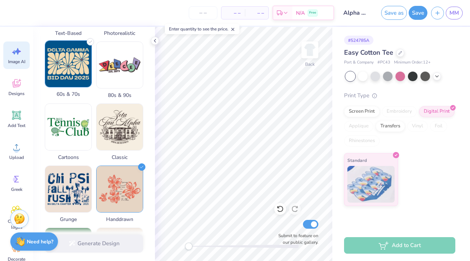
click at [66, 79] on img at bounding box center [68, 64] width 46 height 46
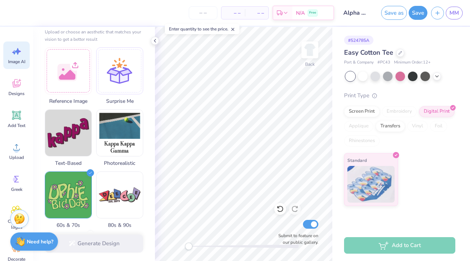
scroll to position [0, 0]
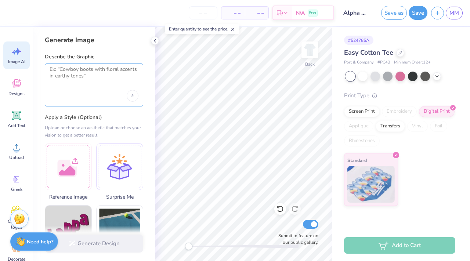
click at [76, 70] on textarea at bounding box center [94, 75] width 89 height 18
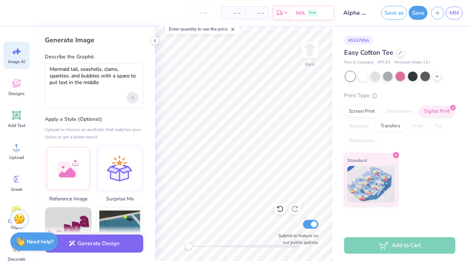
click at [132, 99] on div "Upload image" at bounding box center [133, 98] width 12 height 12
click at [109, 91] on div "Mermaid tail, seashells, clams, sparkles, and bubbles with a space to put text …" at bounding box center [94, 85] width 98 height 45
click at [111, 83] on textarea "Mermaid tail, seashells, clams, sparkles, and bubbles with a space to put text …" at bounding box center [94, 76] width 89 height 20
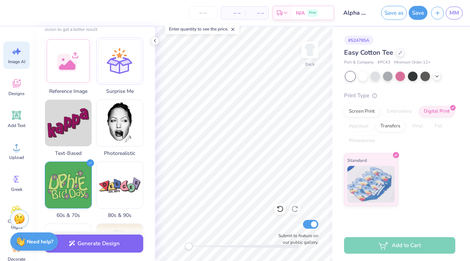
scroll to position [132, 0]
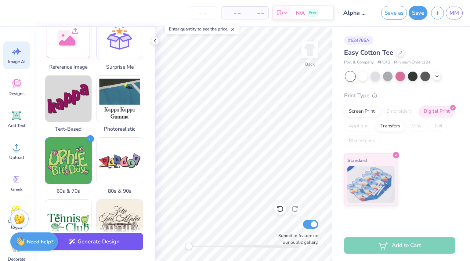
click at [103, 241] on button "Generate Design" at bounding box center [94, 242] width 98 height 18
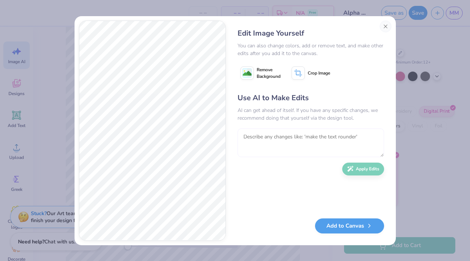
click at [294, 141] on textarea at bounding box center [310, 142] width 146 height 29
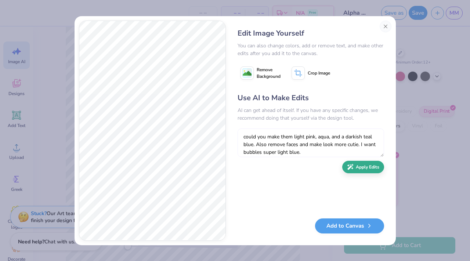
type textarea "could you make them light pink, aqua, and a darkish teal blue. Also remove face…"
click at [370, 168] on button "Apply Edits" at bounding box center [363, 167] width 42 height 13
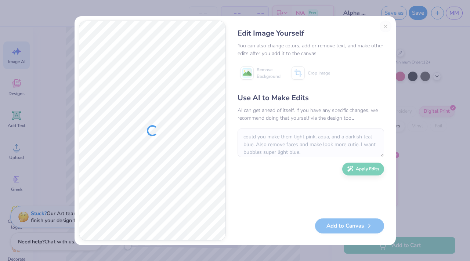
click at [385, 27] on div "Edit Image Yourself You can also change colors, add or remove text, and make ot…" at bounding box center [310, 131] width 161 height 220
click at [385, 26] on div "Edit Image Yourself You can also change colors, add or remove text, and make ot…" at bounding box center [310, 131] width 161 height 220
click at [384, 27] on div "Edit Image Yourself You can also change colors, add or remove text, and make ot…" at bounding box center [310, 131] width 161 height 220
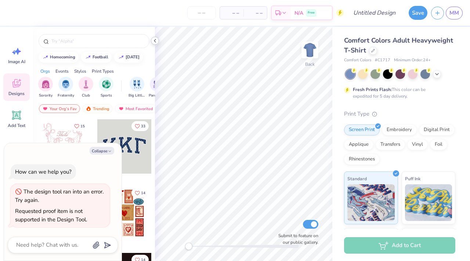
click at [157, 40] on icon at bounding box center [155, 41] width 6 height 6
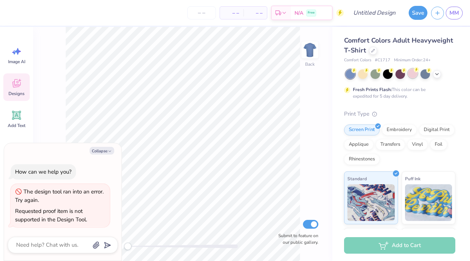
click at [412, 77] on div at bounding box center [413, 74] width 10 height 10
click at [437, 73] on polyline at bounding box center [436, 73] width 3 height 1
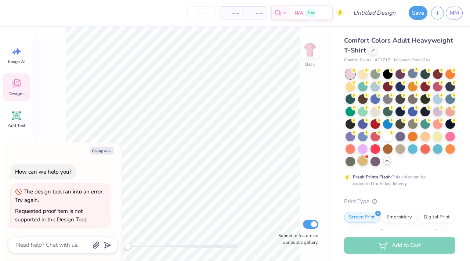
click at [364, 160] on div at bounding box center [363, 161] width 10 height 10
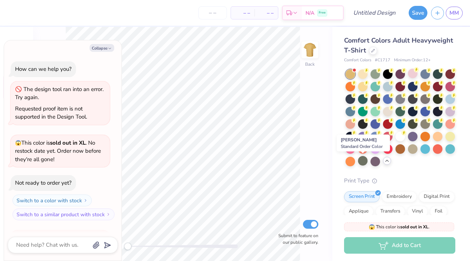
scroll to position [88, 0]
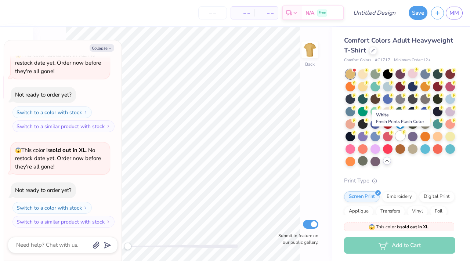
click at [403, 134] on div at bounding box center [400, 136] width 10 height 10
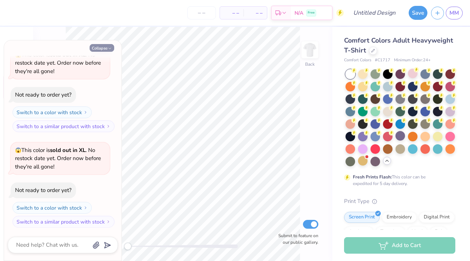
click at [109, 48] on polyline "button" at bounding box center [110, 48] width 2 height 1
type textarea "x"
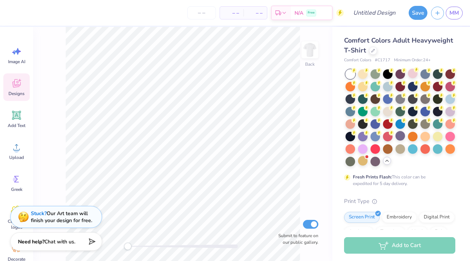
click at [356, 72] on icon at bounding box center [353, 70] width 5 height 5
click at [350, 75] on div at bounding box center [350, 74] width 10 height 10
click at [353, 78] on div at bounding box center [350, 74] width 10 height 10
click at [366, 73] on div at bounding box center [363, 74] width 10 height 10
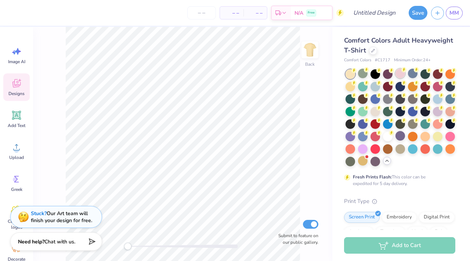
click at [403, 74] on div at bounding box center [400, 74] width 10 height 10
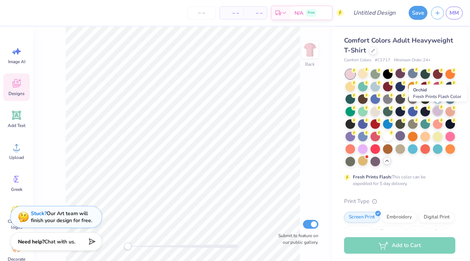
click at [440, 108] on icon at bounding box center [441, 107] width 3 height 4
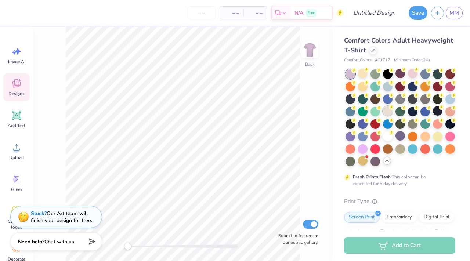
click at [392, 109] on div at bounding box center [388, 111] width 10 height 10
click at [386, 137] on div at bounding box center [388, 136] width 10 height 10
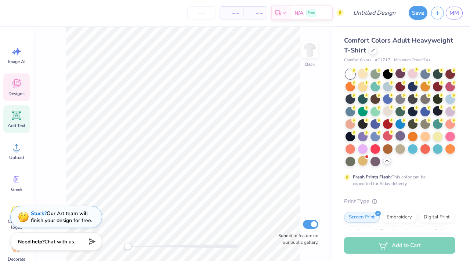
click at [12, 113] on icon at bounding box center [16, 115] width 11 height 11
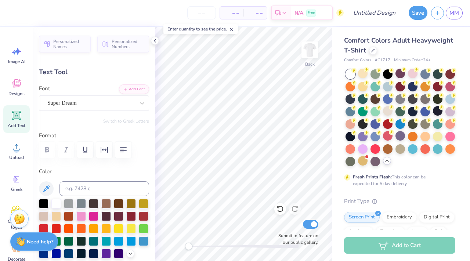
type textarea "B"
type textarea "big"
click at [154, 42] on icon at bounding box center [155, 41] width 6 height 6
